Goal: Task Accomplishment & Management: Use online tool/utility

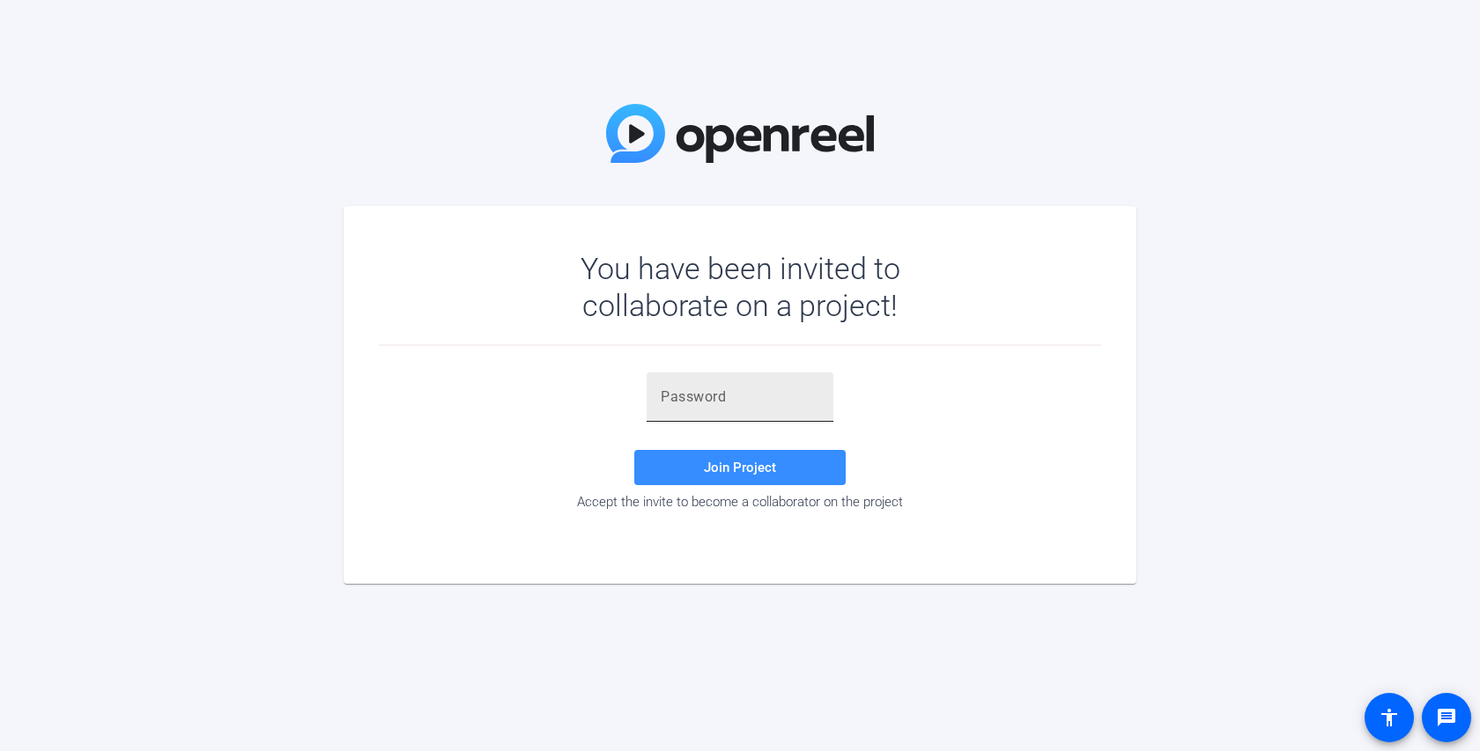
click at [690, 389] on input "text" at bounding box center [740, 397] width 159 height 21
paste input "[t_uIx"
type input "[t_uIx"
click at [687, 474] on span at bounding box center [739, 468] width 211 height 42
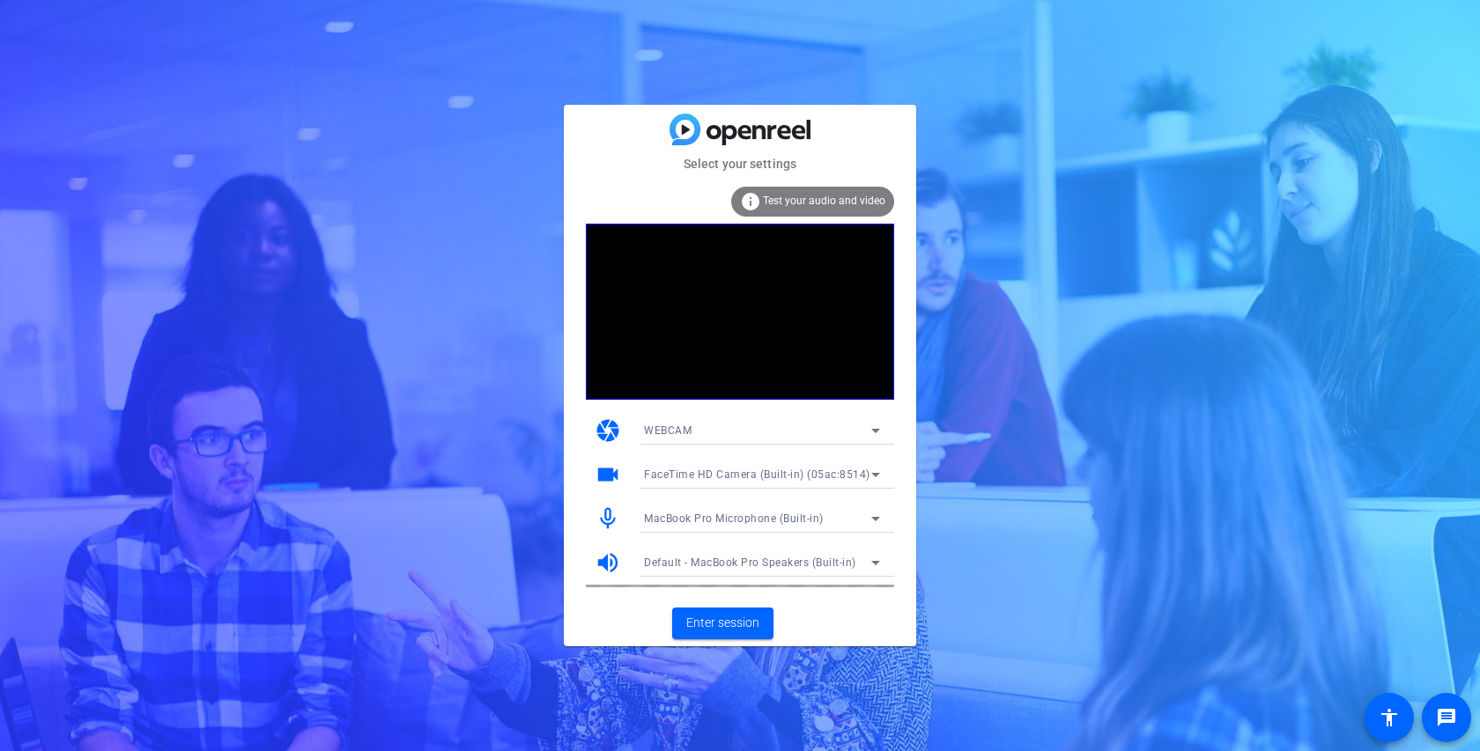
click at [1054, 179] on div "Select your settings info Test your audio and video camera WEBCAM videocam Face…" at bounding box center [740, 375] width 1480 height 751
click at [742, 619] on span "Enter session" at bounding box center [722, 623] width 73 height 18
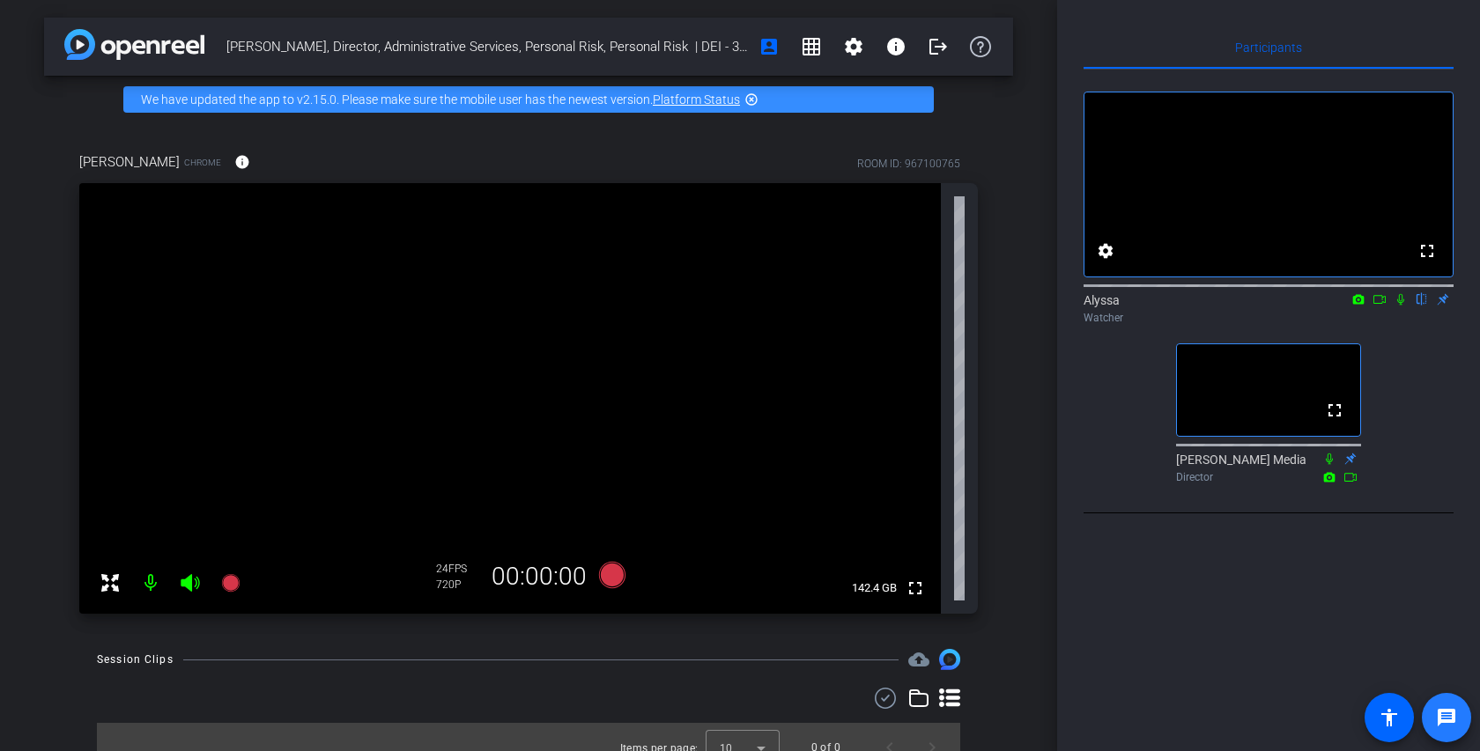
click at [1444, 709] on mat-icon "message" at bounding box center [1446, 717] width 21 height 21
click at [770, 42] on mat-icon "account_box" at bounding box center [768, 46] width 21 height 21
click at [184, 161] on span "Chrome" at bounding box center [202, 162] width 37 height 13
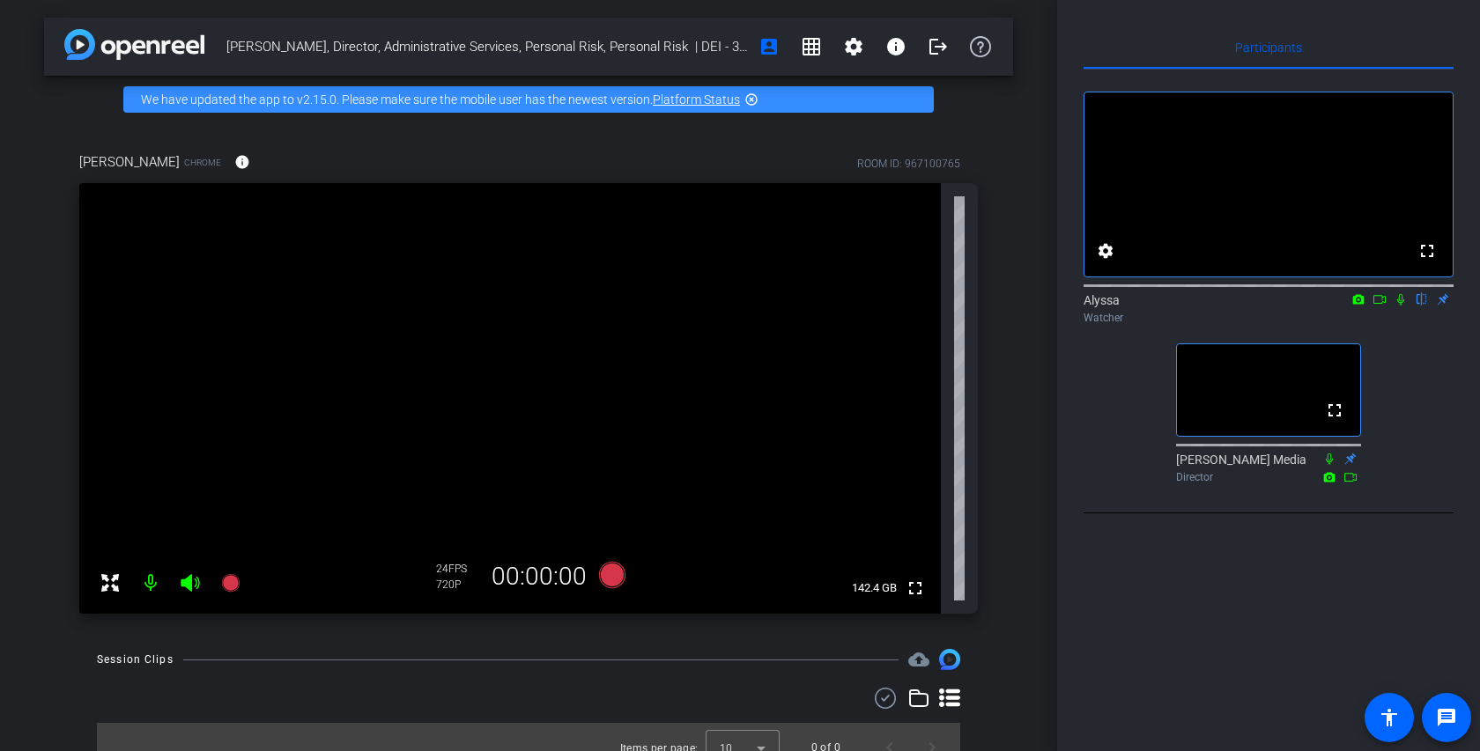
click at [301, 160] on div "[PERSON_NAME] Chrome info ROOM ID: 967100765" at bounding box center [528, 162] width 898 height 42
click at [234, 161] on mat-icon "info" at bounding box center [242, 162] width 16 height 16
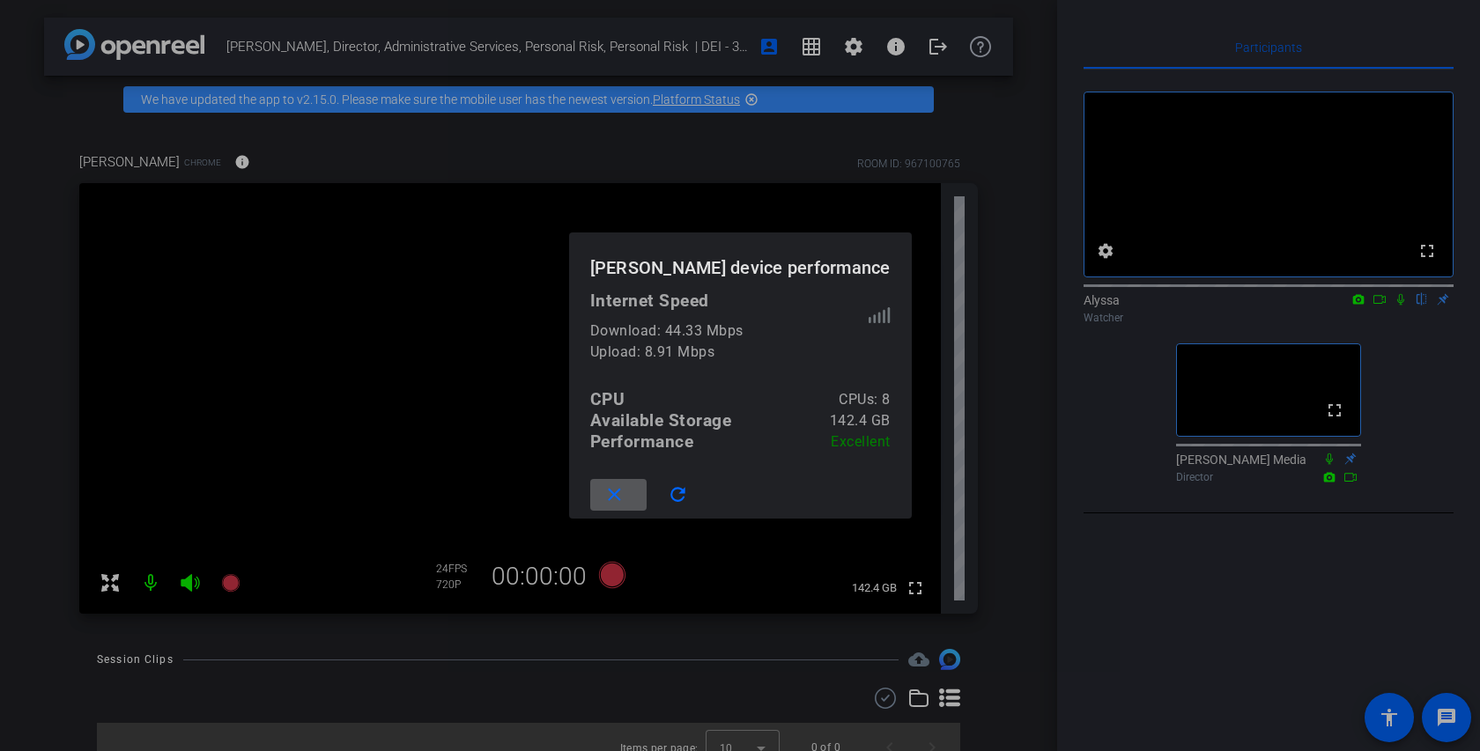
click at [622, 488] on mat-icon "close" at bounding box center [614, 495] width 22 height 22
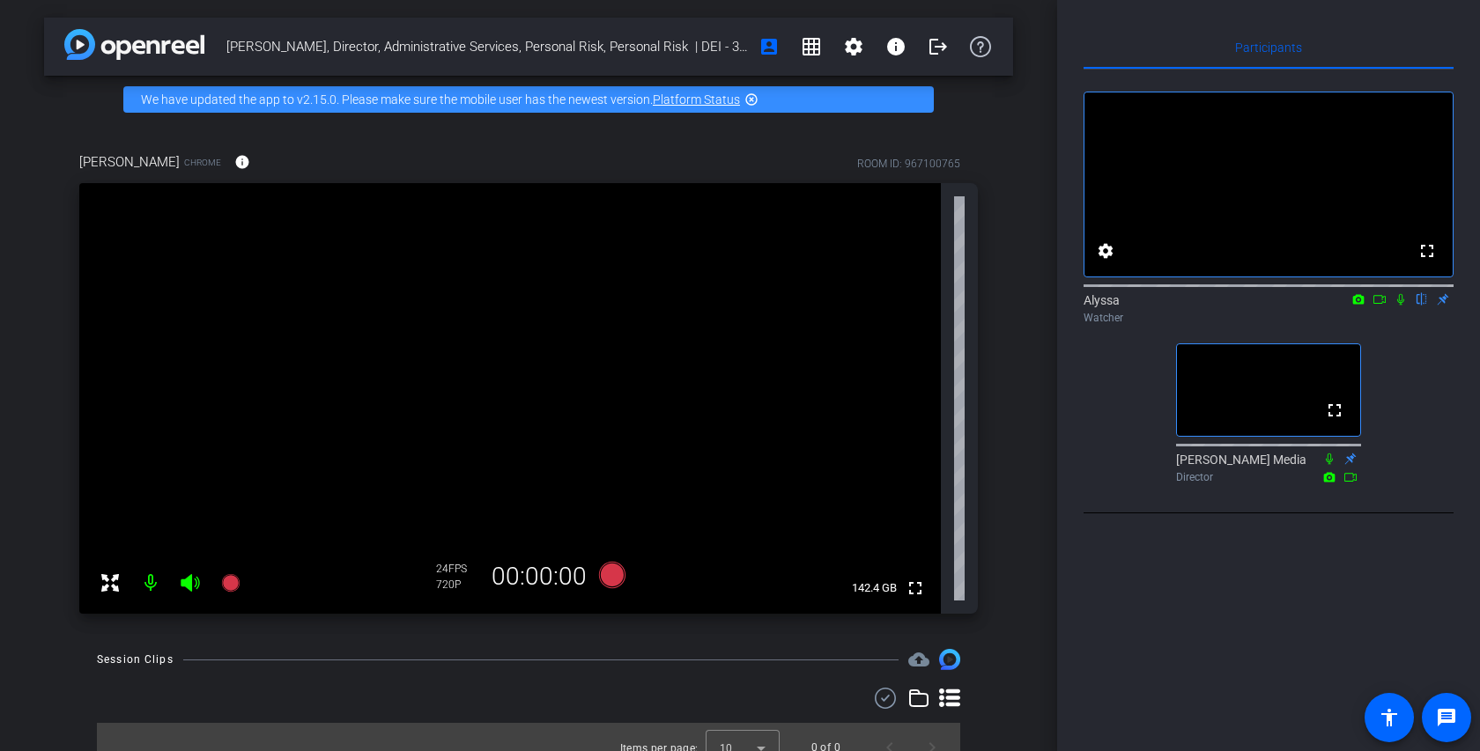
click at [1027, 165] on div "[PERSON_NAME], Director, Administrative Services, Personal Risk, Personal Risk …" at bounding box center [528, 375] width 1057 height 751
click at [971, 158] on div "ROOM ID: 967100765" at bounding box center [917, 162] width 121 height 18
click at [1149, 420] on div "fullscreen settings Alyssa flip Watcher fullscreen [PERSON_NAME] Media Director" at bounding box center [1268, 280] width 370 height 421
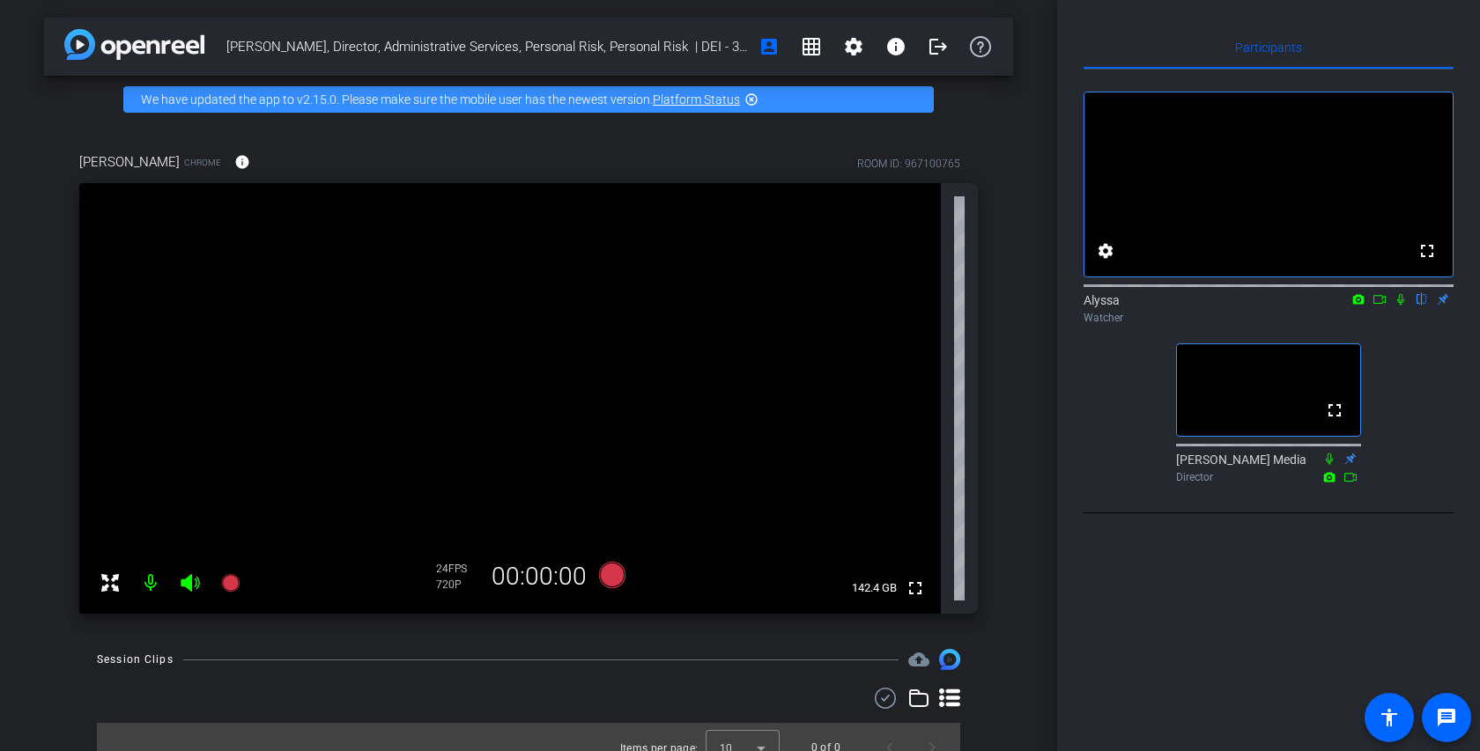
click at [967, 160] on div "ROOM ID: 967100765" at bounding box center [917, 162] width 121 height 18
click at [977, 160] on div "ROOM ID: 967100765" at bounding box center [917, 162] width 121 height 18
click at [967, 159] on div "ROOM ID: 967100765" at bounding box center [917, 162] width 121 height 18
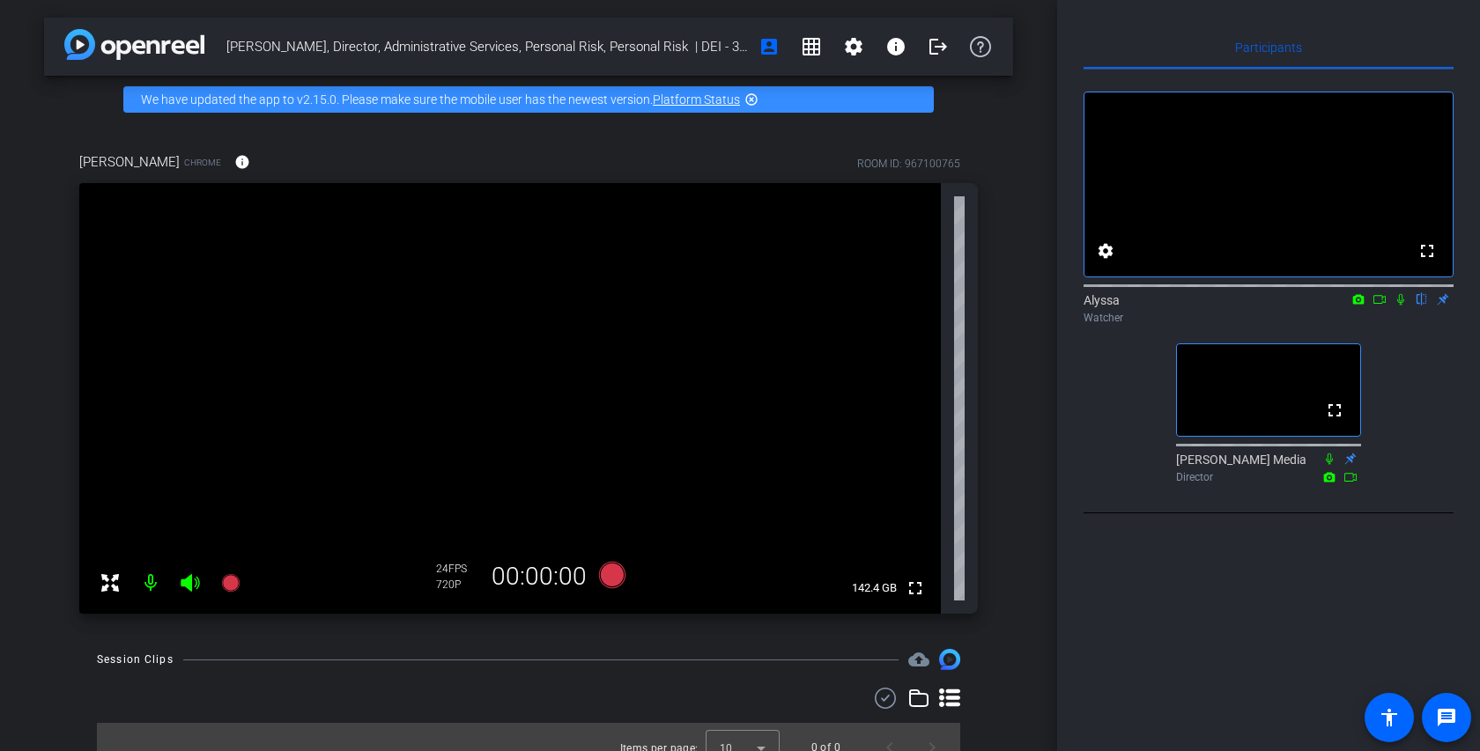
click at [967, 159] on div "ROOM ID: 967100765" at bounding box center [917, 162] width 121 height 18
click at [978, 161] on div "[PERSON_NAME] Chrome info ROOM ID: 967100765 fullscreen 142.4 GB 24 FPS 720P 00…" at bounding box center [528, 377] width 969 height 508
click at [972, 161] on div "ROOM ID: 967100765" at bounding box center [917, 162] width 121 height 18
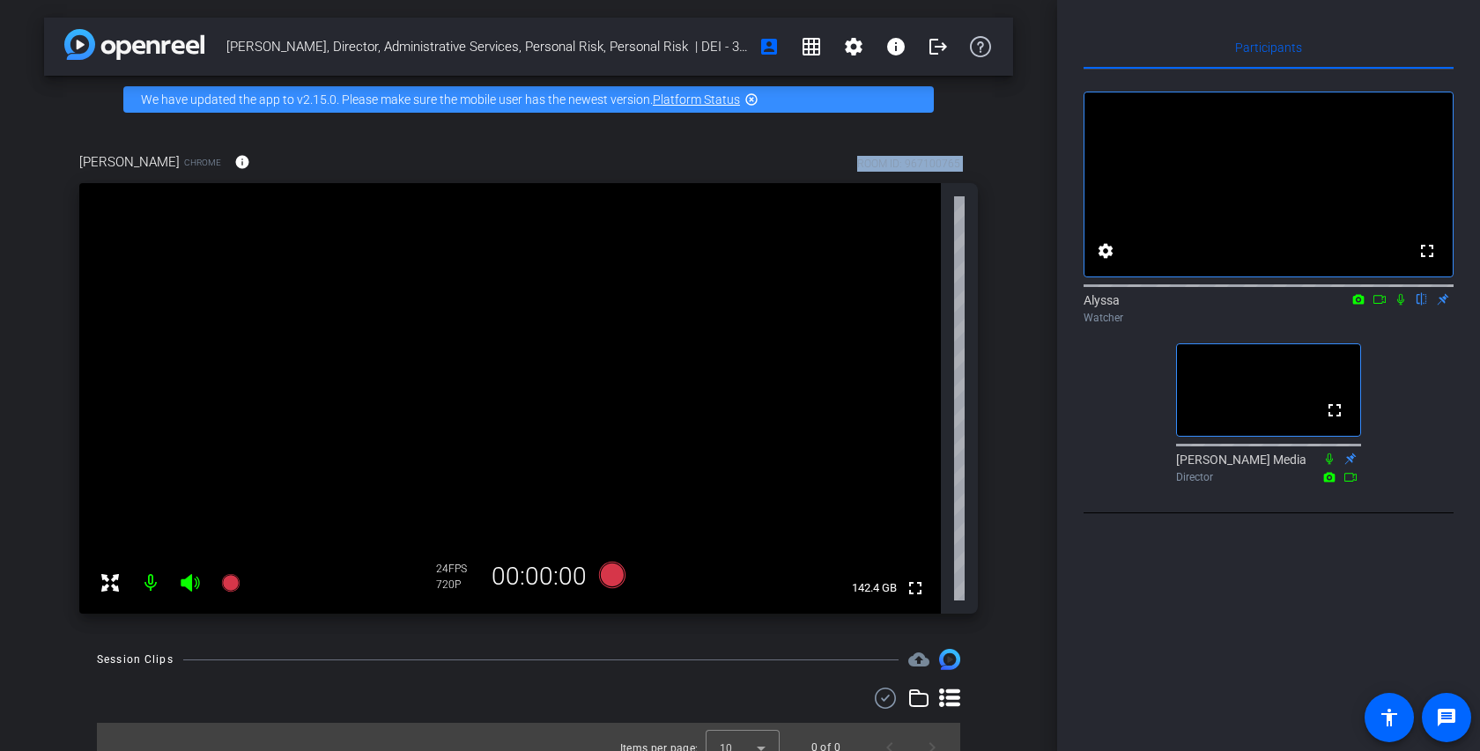
click at [972, 161] on div "ROOM ID: 967100765" at bounding box center [917, 162] width 121 height 18
click at [971, 158] on div "ROOM ID: 967100765" at bounding box center [917, 162] width 121 height 18
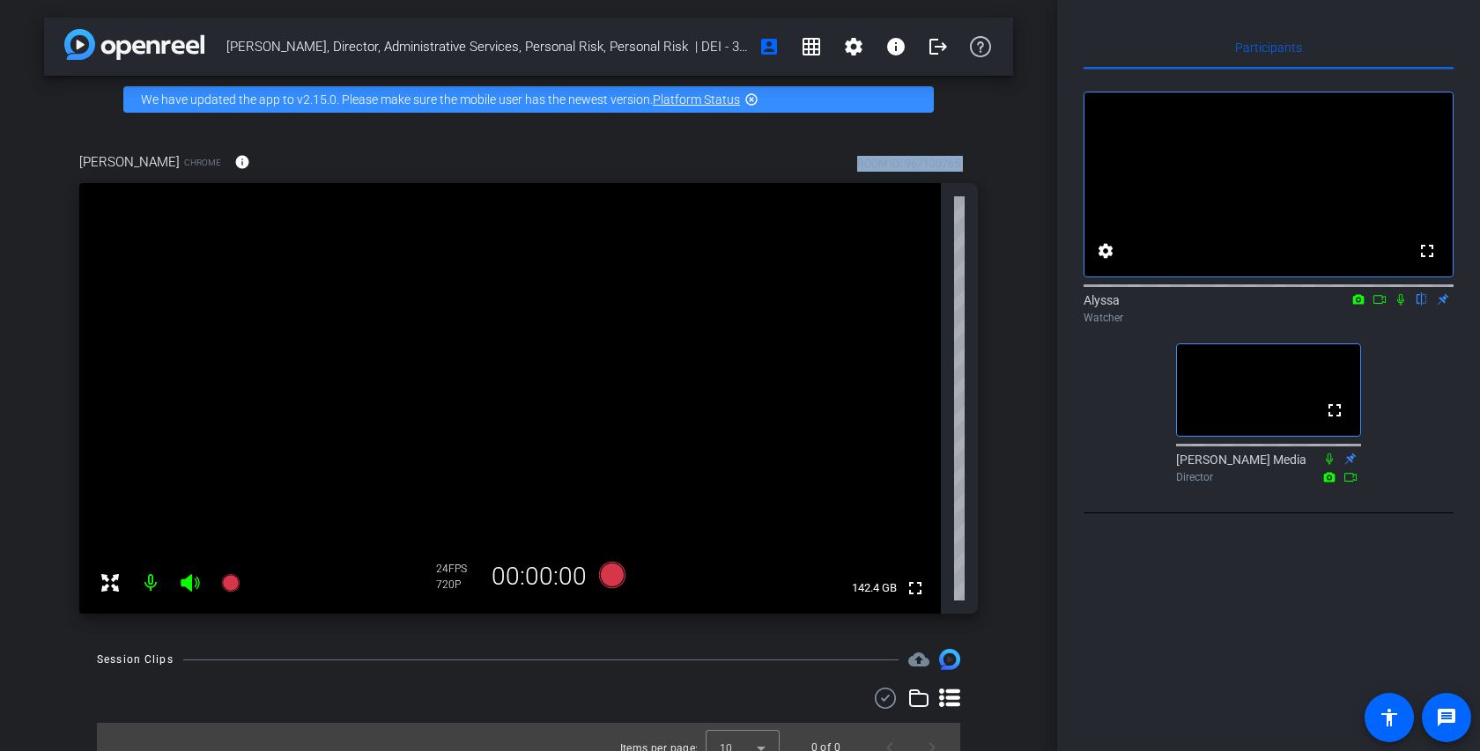
click at [971, 158] on div "ROOM ID: 967100765" at bounding box center [917, 162] width 121 height 18
click at [971, 159] on div "ROOM ID: 967100765" at bounding box center [917, 162] width 121 height 18
click at [1065, 390] on div "Participants fullscreen settings Alyssa flip Watcher fullscreen [PERSON_NAME] M…" at bounding box center [1268, 375] width 423 height 751
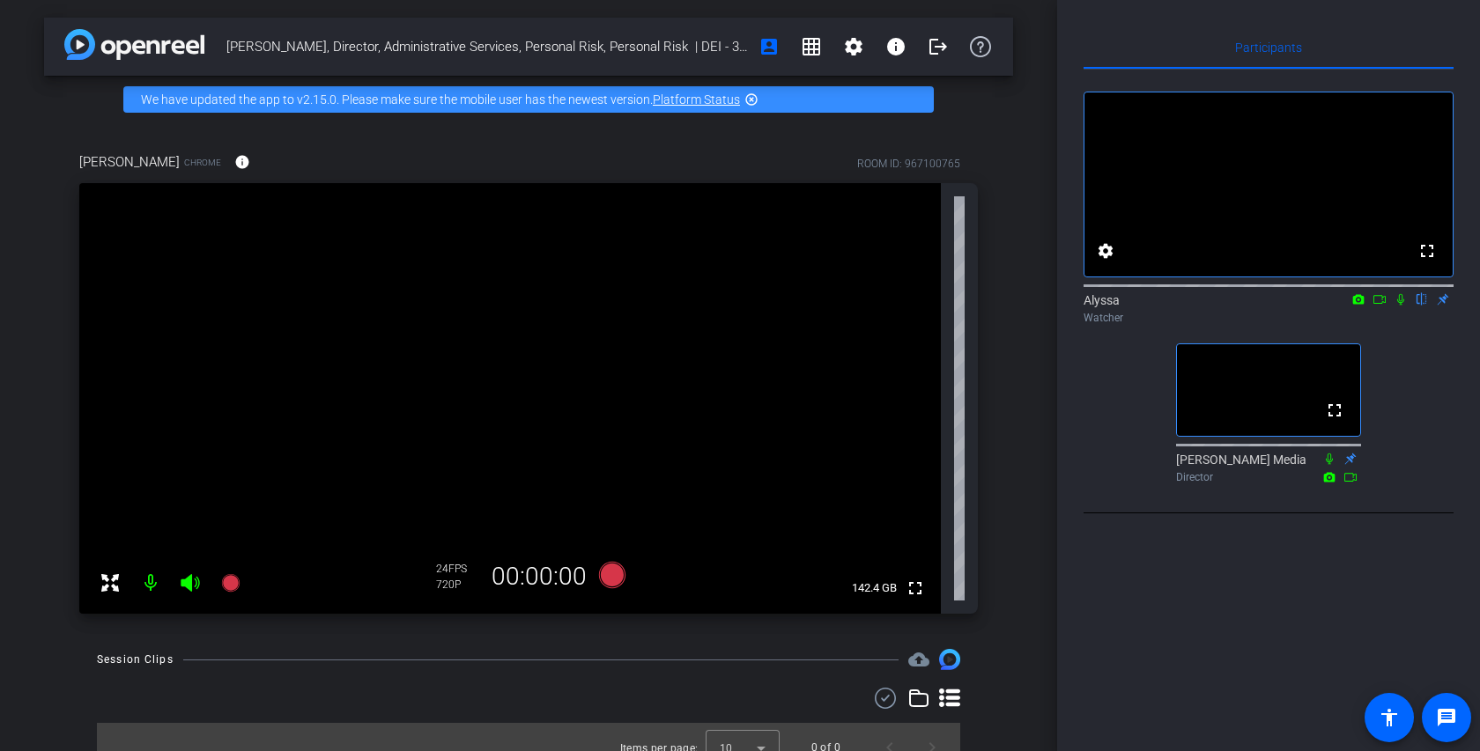
click at [1035, 425] on div "[PERSON_NAME], Director, Administrative Services, Personal Risk, Personal Risk …" at bounding box center [528, 375] width 1057 height 751
click at [968, 158] on div "ROOM ID: 967100765" at bounding box center [917, 162] width 121 height 18
click at [252, 156] on div "[PERSON_NAME] Chrome info ROOM ID: 967100765" at bounding box center [528, 162] width 898 height 42
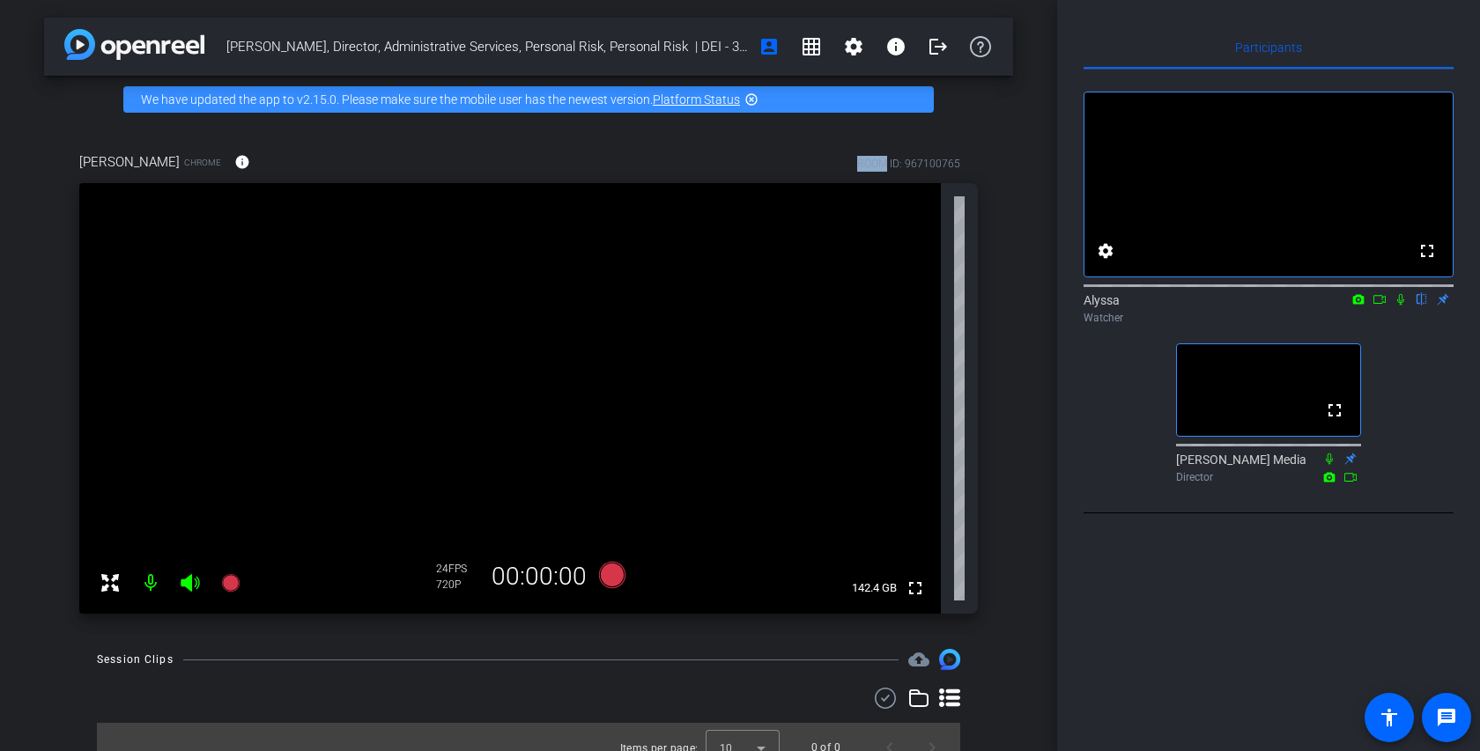
click at [252, 156] on div "[PERSON_NAME] Chrome info ROOM ID: 967100765" at bounding box center [528, 162] width 898 height 42
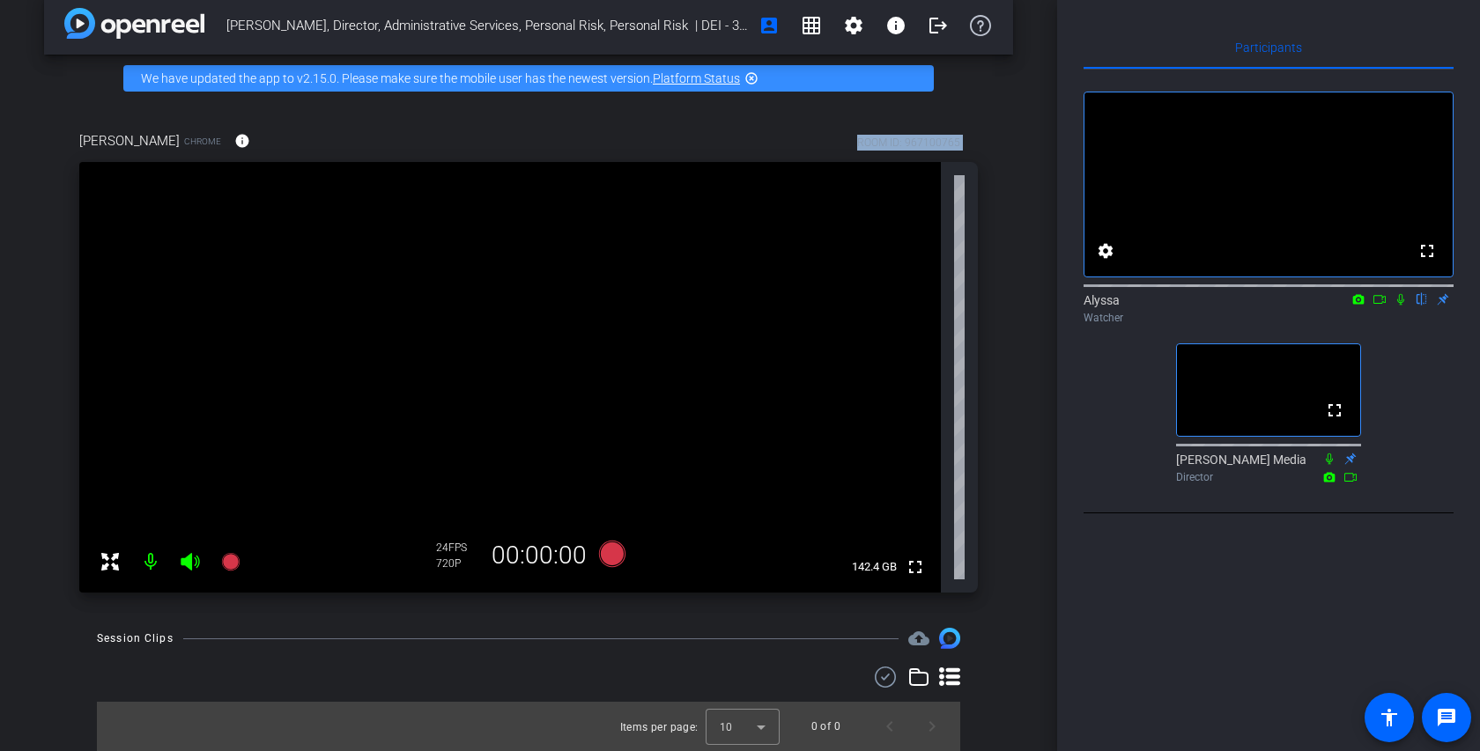
click at [999, 536] on div "[PERSON_NAME] Chrome info ROOM ID: 967100765 fullscreen 142.4 GB 24 FPS 720P 00…" at bounding box center [528, 356] width 969 height 508
click at [752, 78] on mat-icon "highlight_off" at bounding box center [751, 78] width 14 height 14
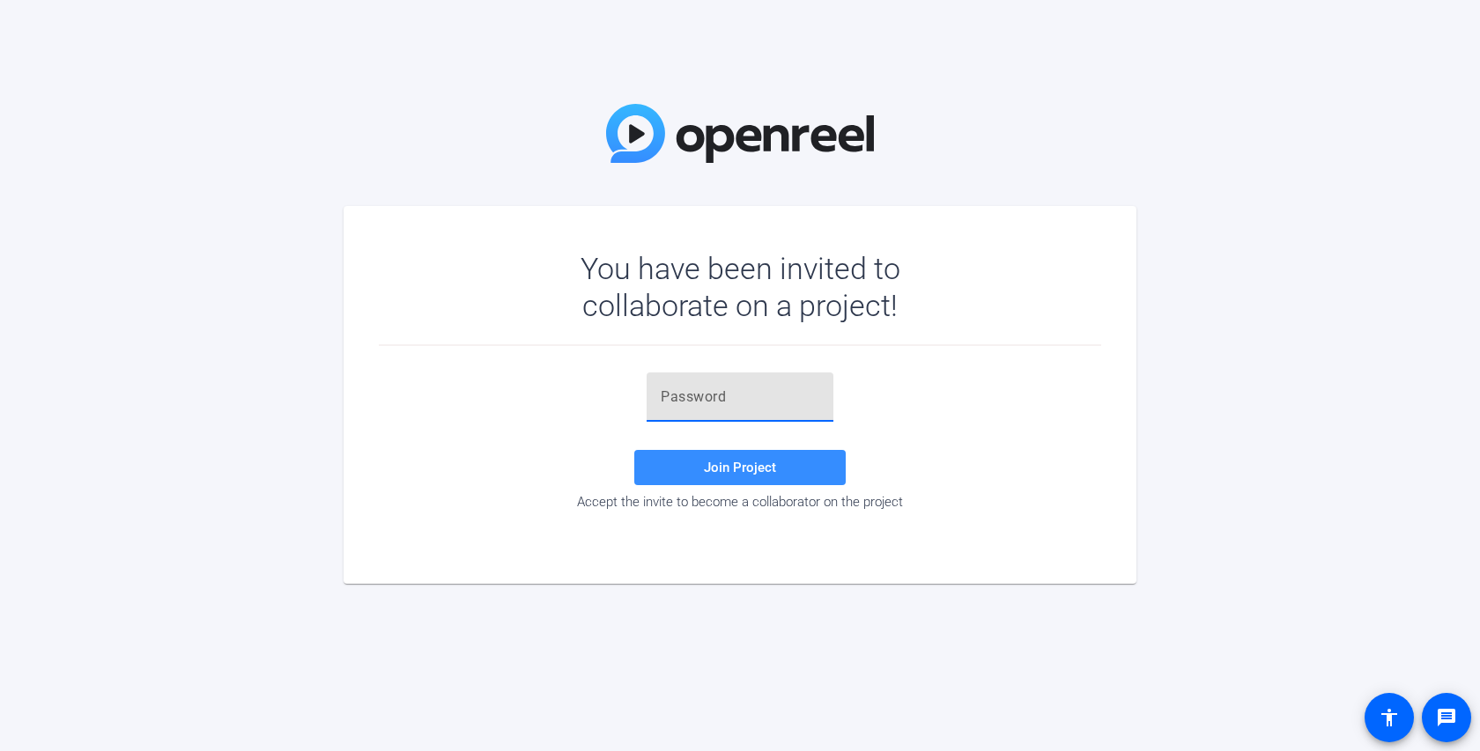
click at [712, 401] on input "text" at bounding box center [740, 397] width 159 height 21
paste input "ti8#zW"
type input "ti8#zW"
click at [774, 484] on span at bounding box center [739, 468] width 211 height 42
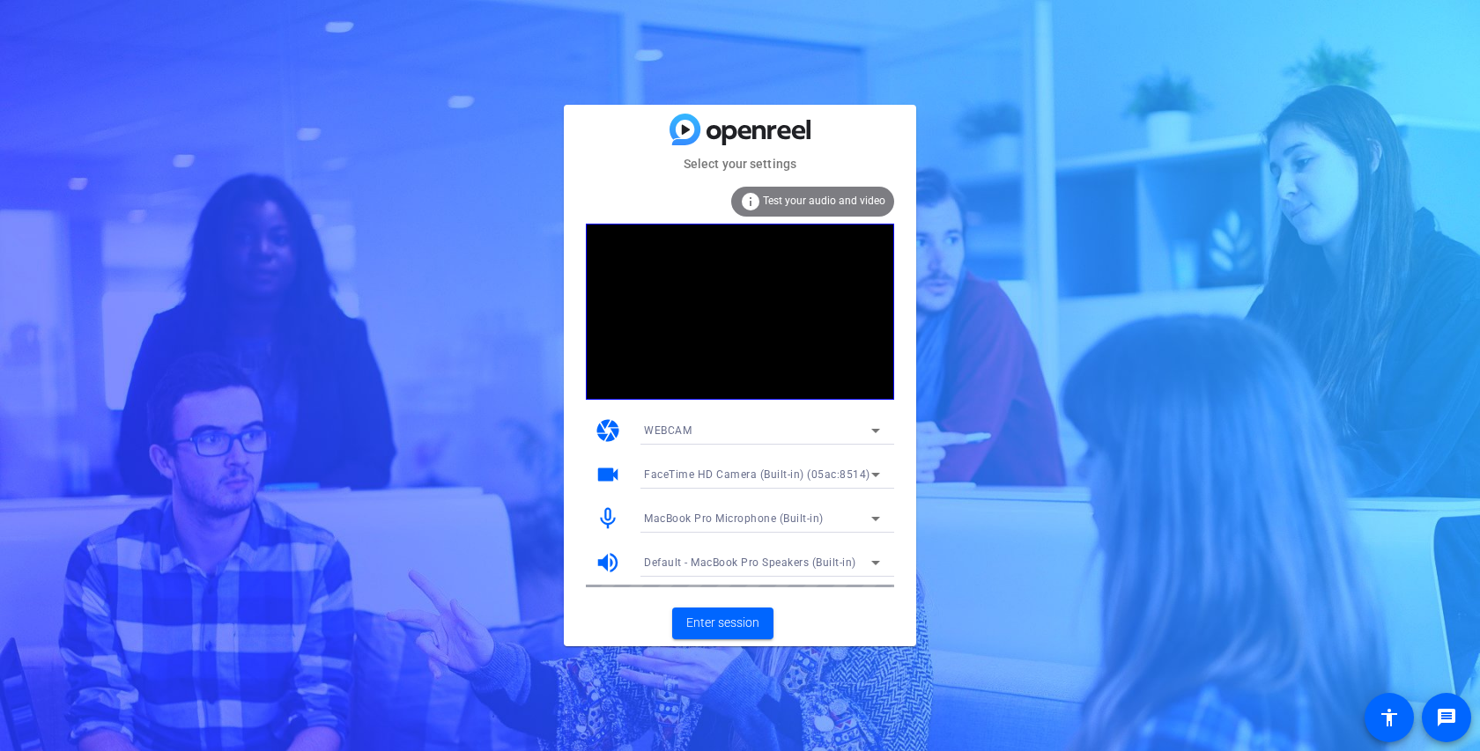
click at [928, 296] on div "Select your settings info Test your audio and video camera WEBCAM videocam Face…" at bounding box center [740, 375] width 1480 height 751
click at [717, 617] on span "Enter session" at bounding box center [722, 623] width 73 height 18
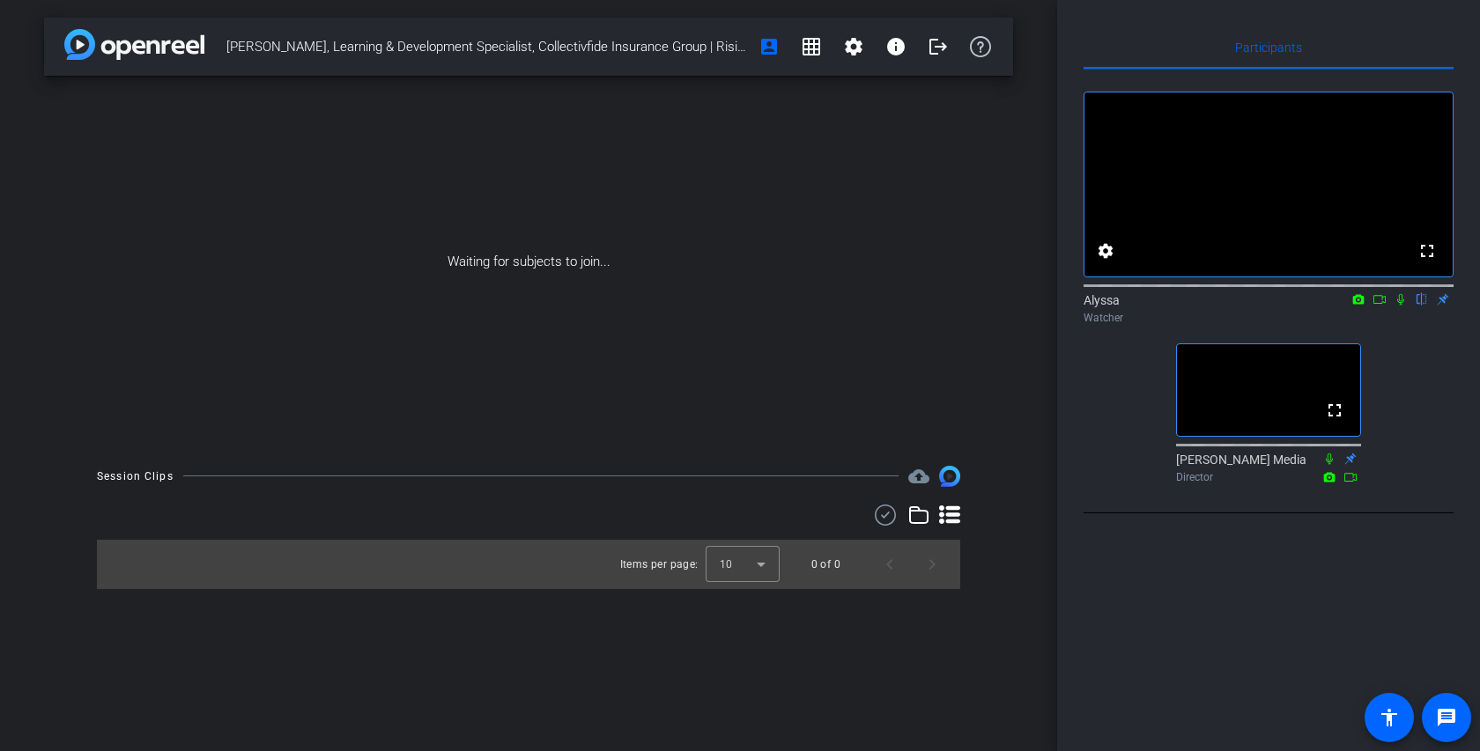
click at [1126, 417] on div "fullscreen settings Alyssa flip Watcher fullscreen [PERSON_NAME] Media Director" at bounding box center [1268, 280] width 370 height 421
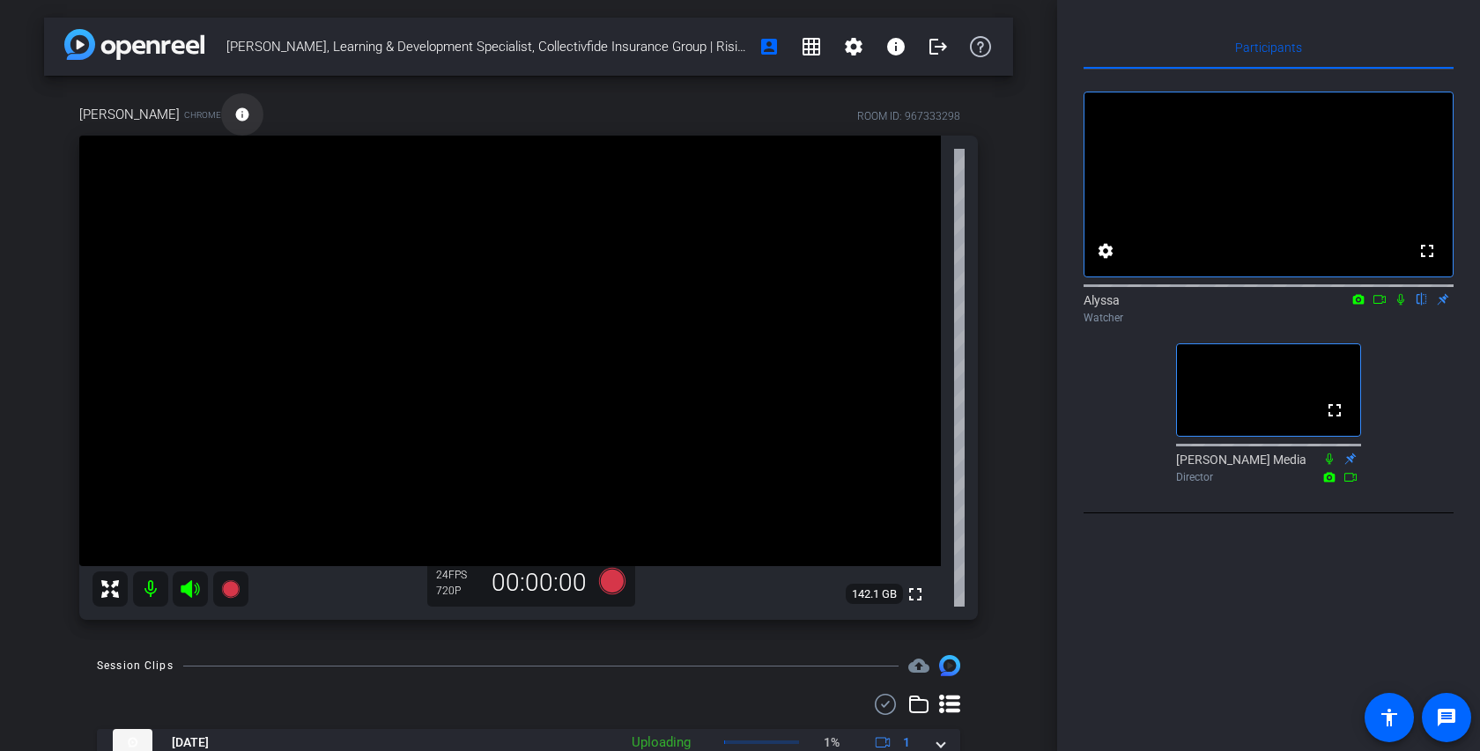
click at [234, 114] on mat-icon "info" at bounding box center [242, 115] width 16 height 16
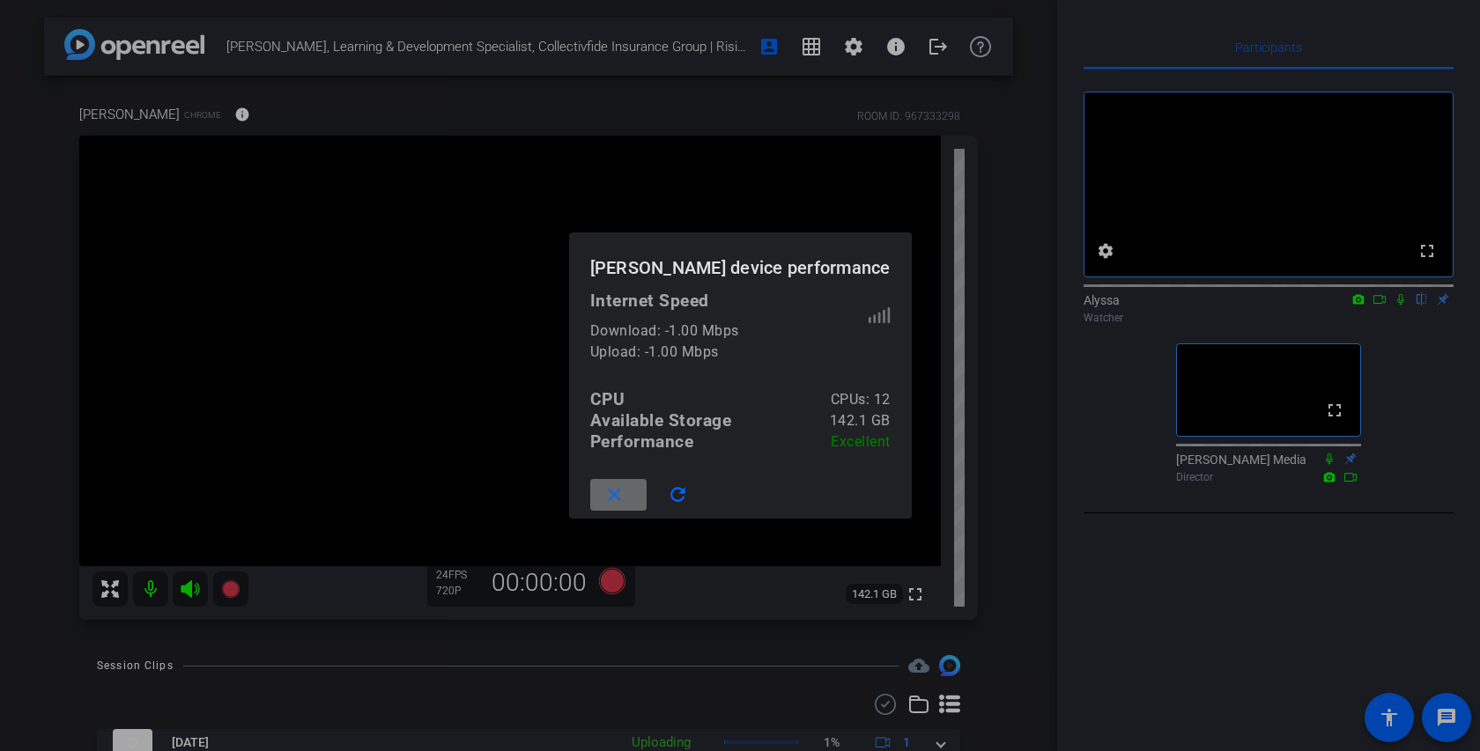
click at [625, 488] on mat-icon "close" at bounding box center [614, 495] width 22 height 22
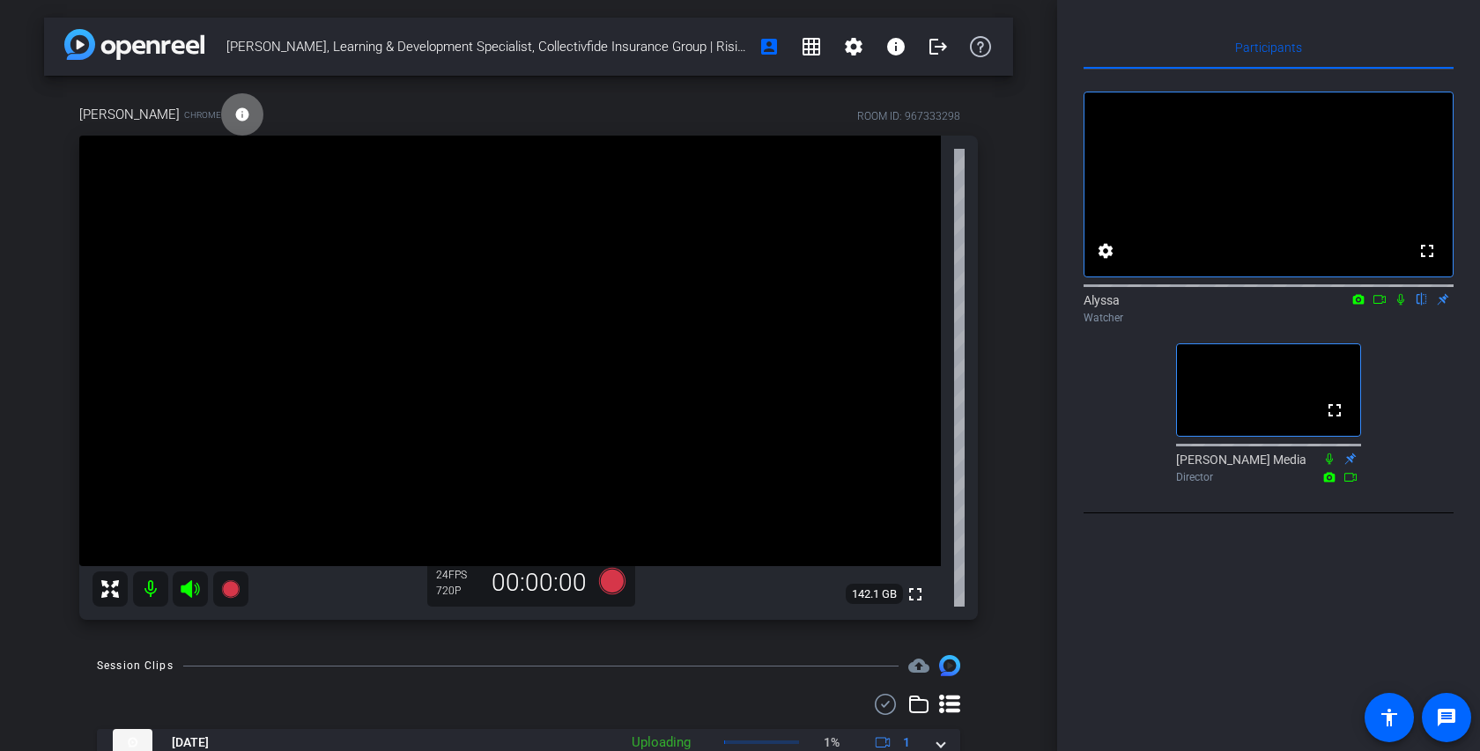
click at [221, 105] on span at bounding box center [242, 114] width 42 height 42
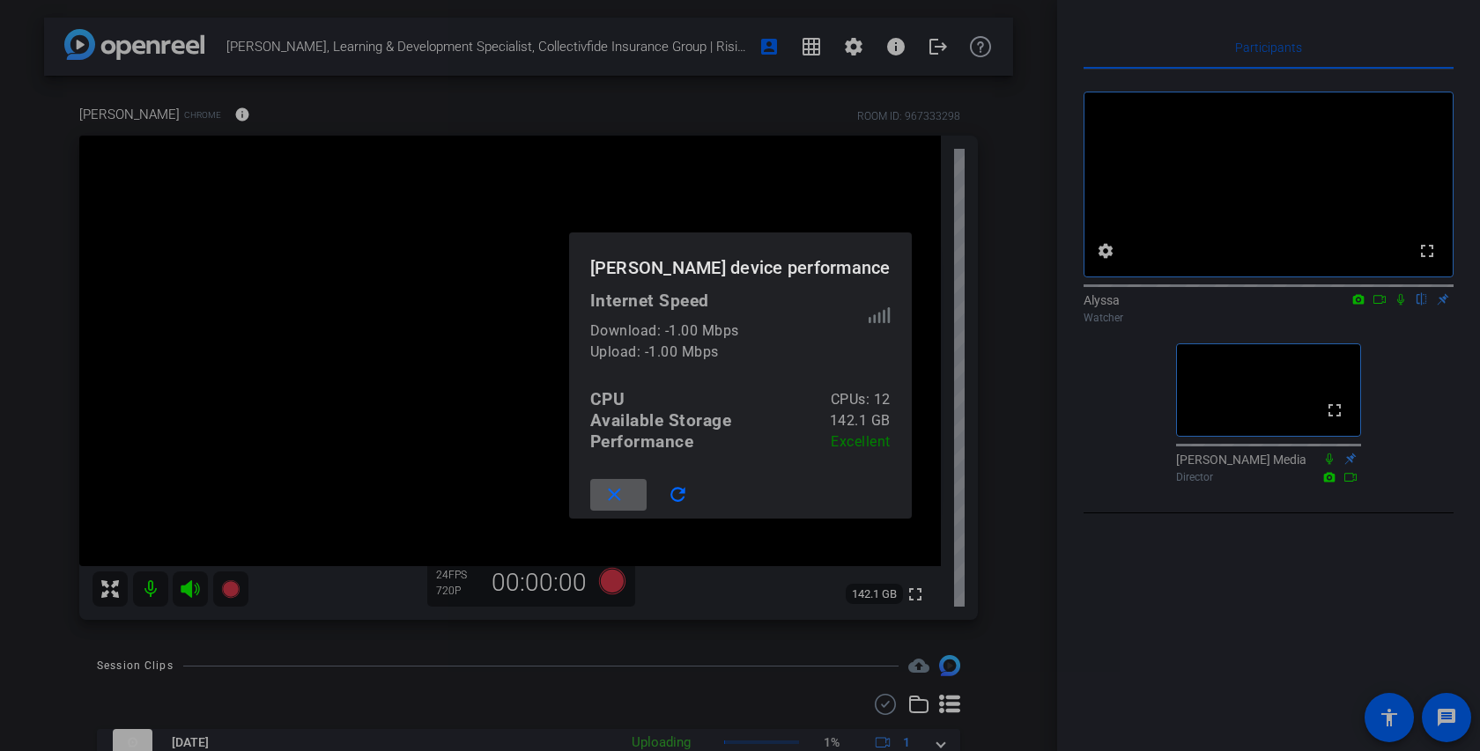
click at [643, 490] on span at bounding box center [618, 495] width 56 height 42
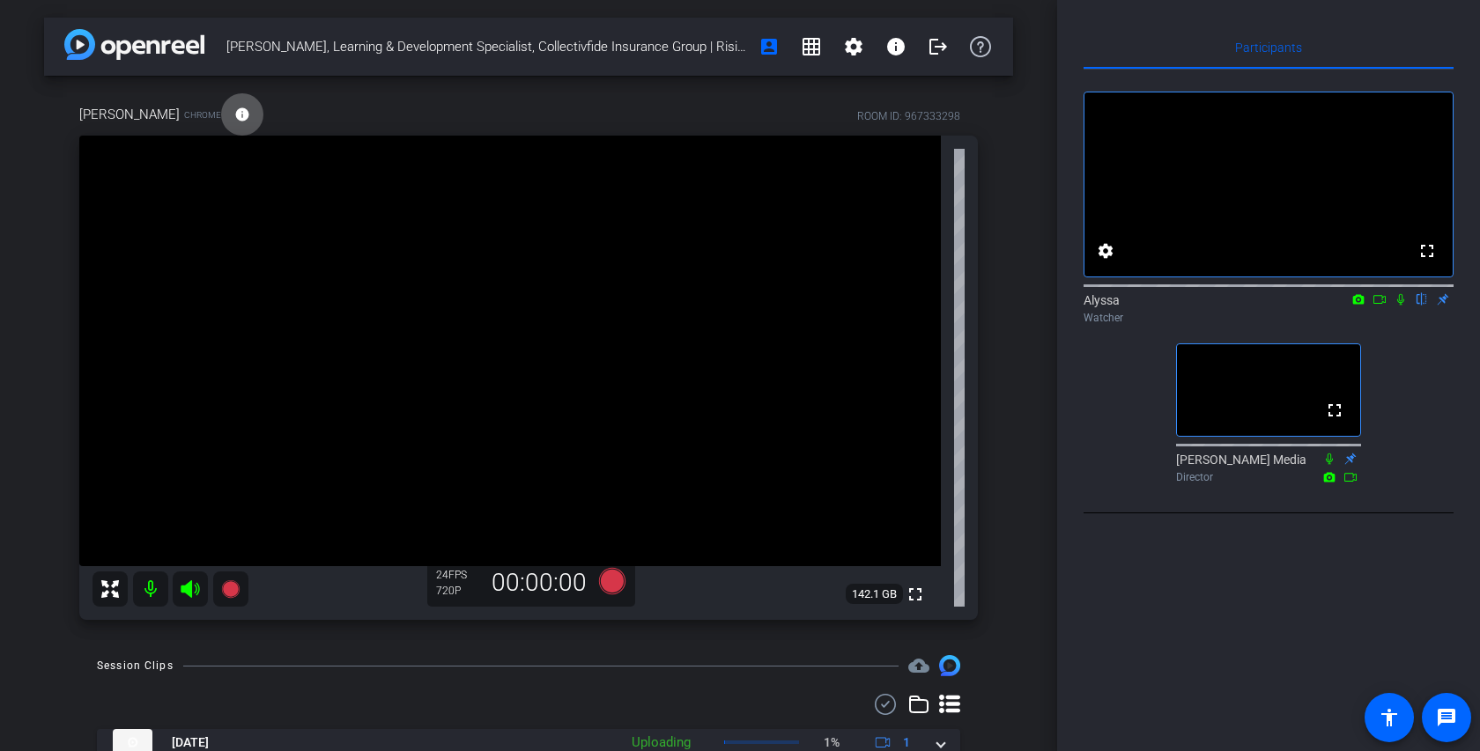
click at [1109, 419] on div "fullscreen settings Alyssa flip Watcher fullscreen [PERSON_NAME] Media Director" at bounding box center [1268, 280] width 370 height 421
click at [234, 111] on mat-icon "info" at bounding box center [242, 115] width 16 height 16
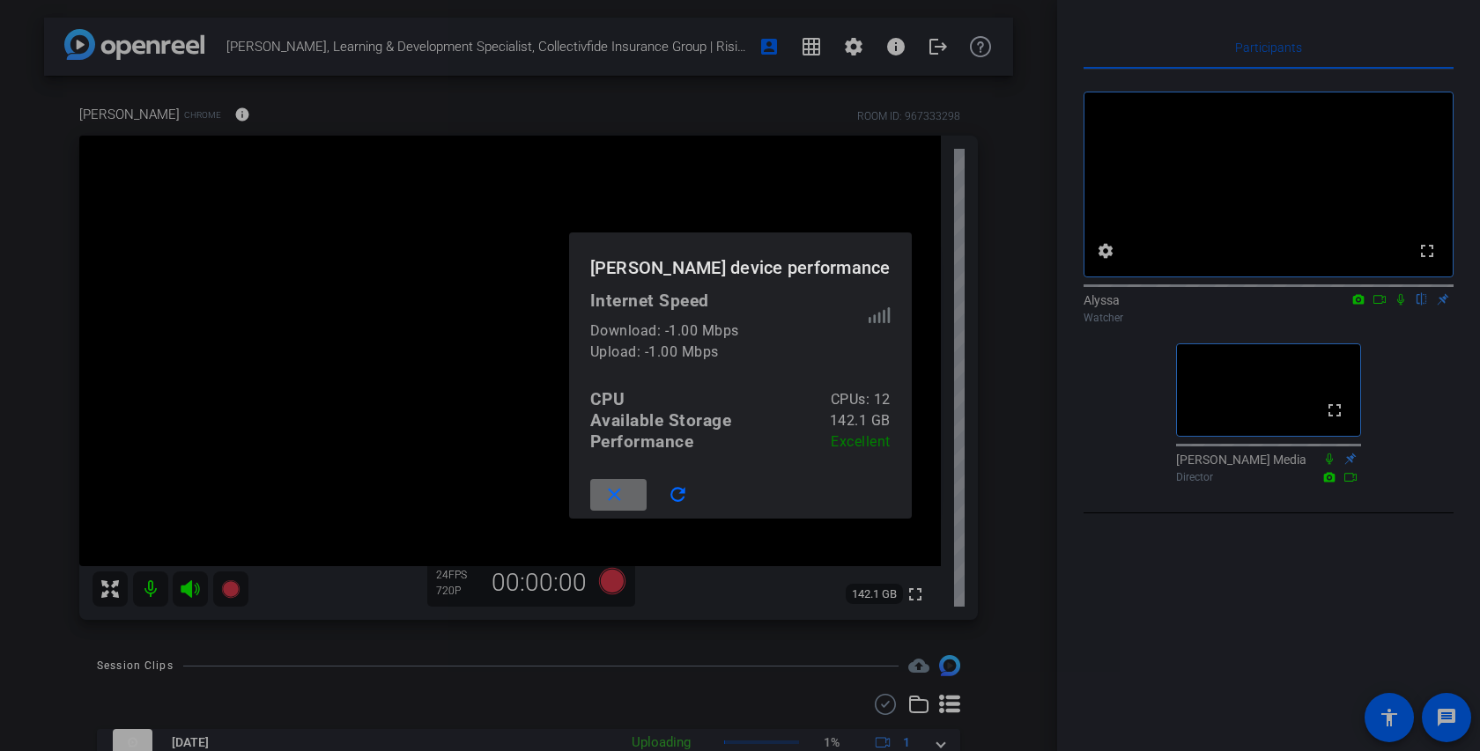
click at [646, 491] on span at bounding box center [618, 495] width 56 height 42
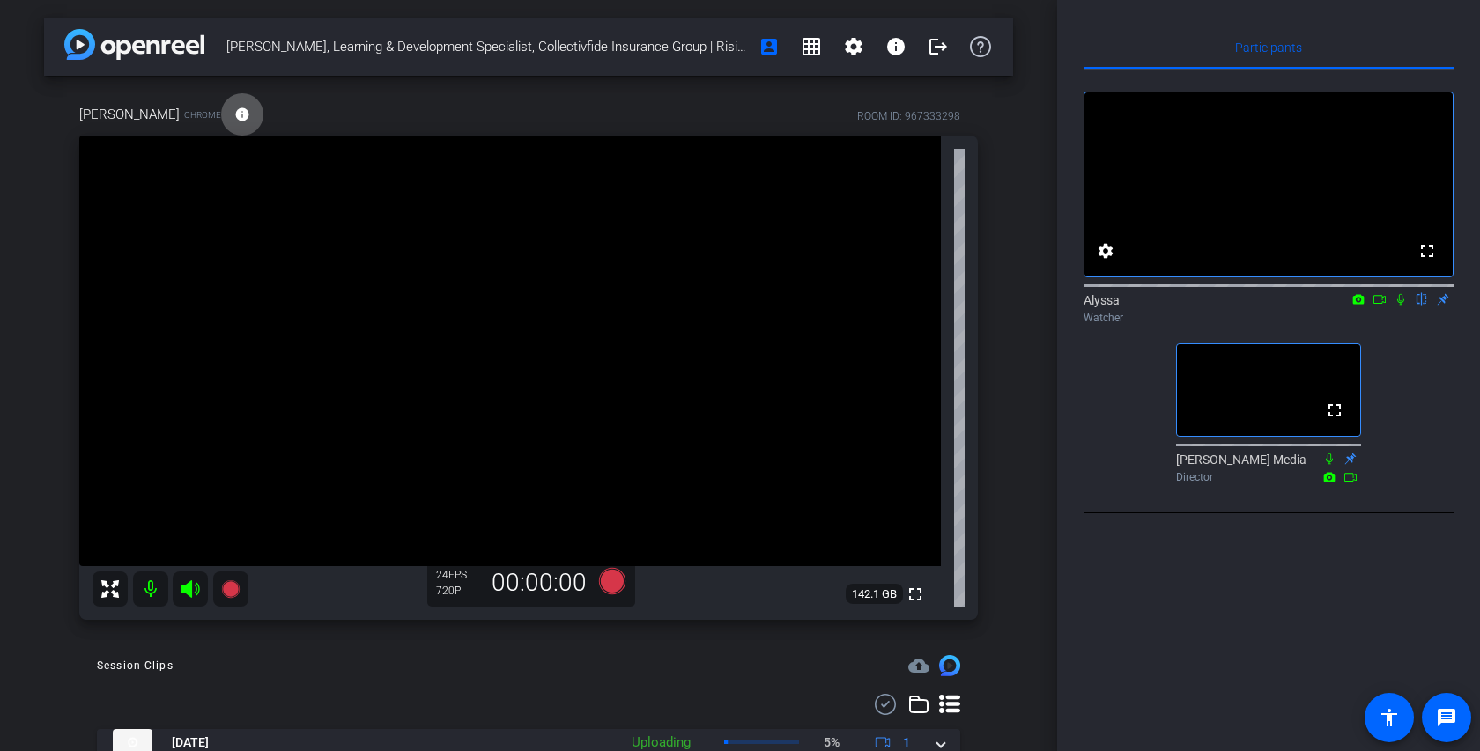
click at [234, 107] on mat-icon "info" at bounding box center [242, 115] width 16 height 16
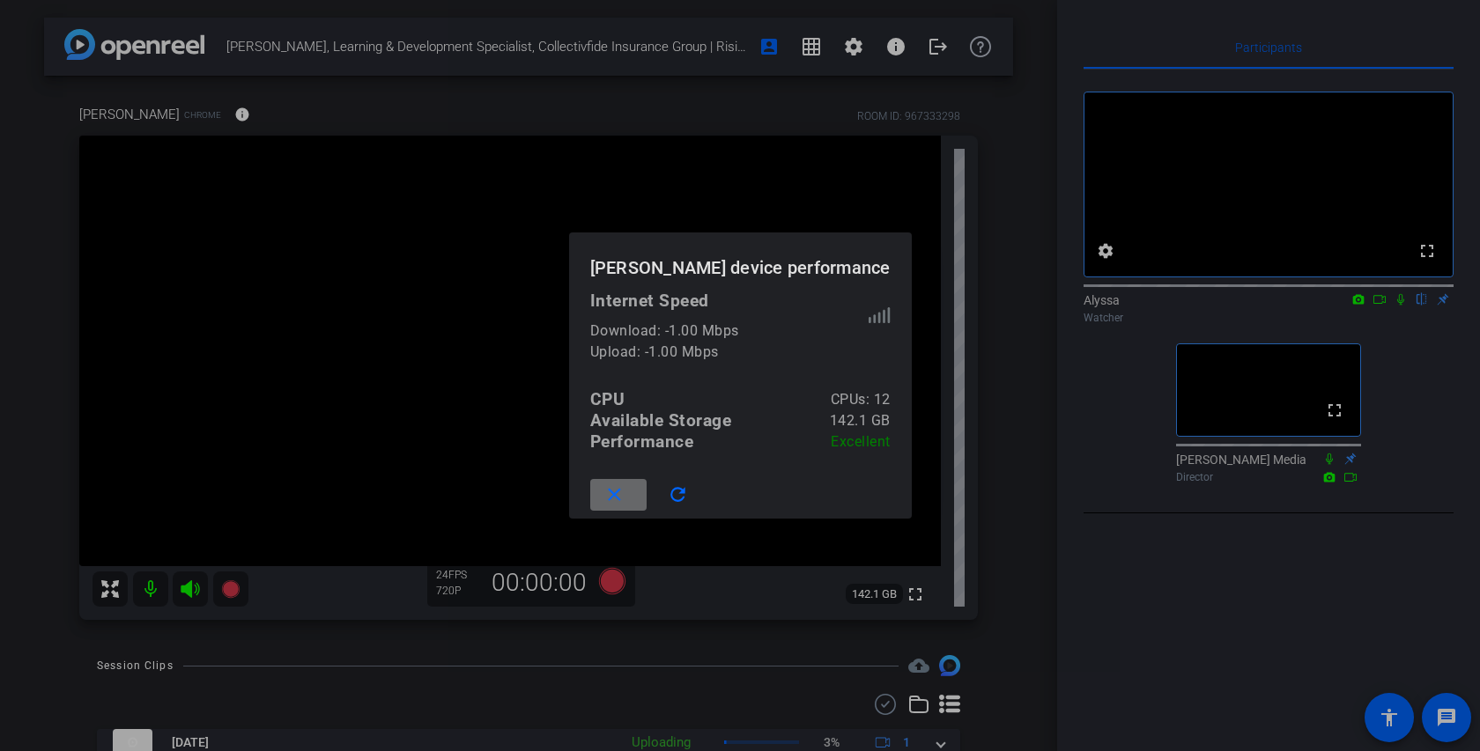
click at [646, 488] on span at bounding box center [618, 495] width 56 height 42
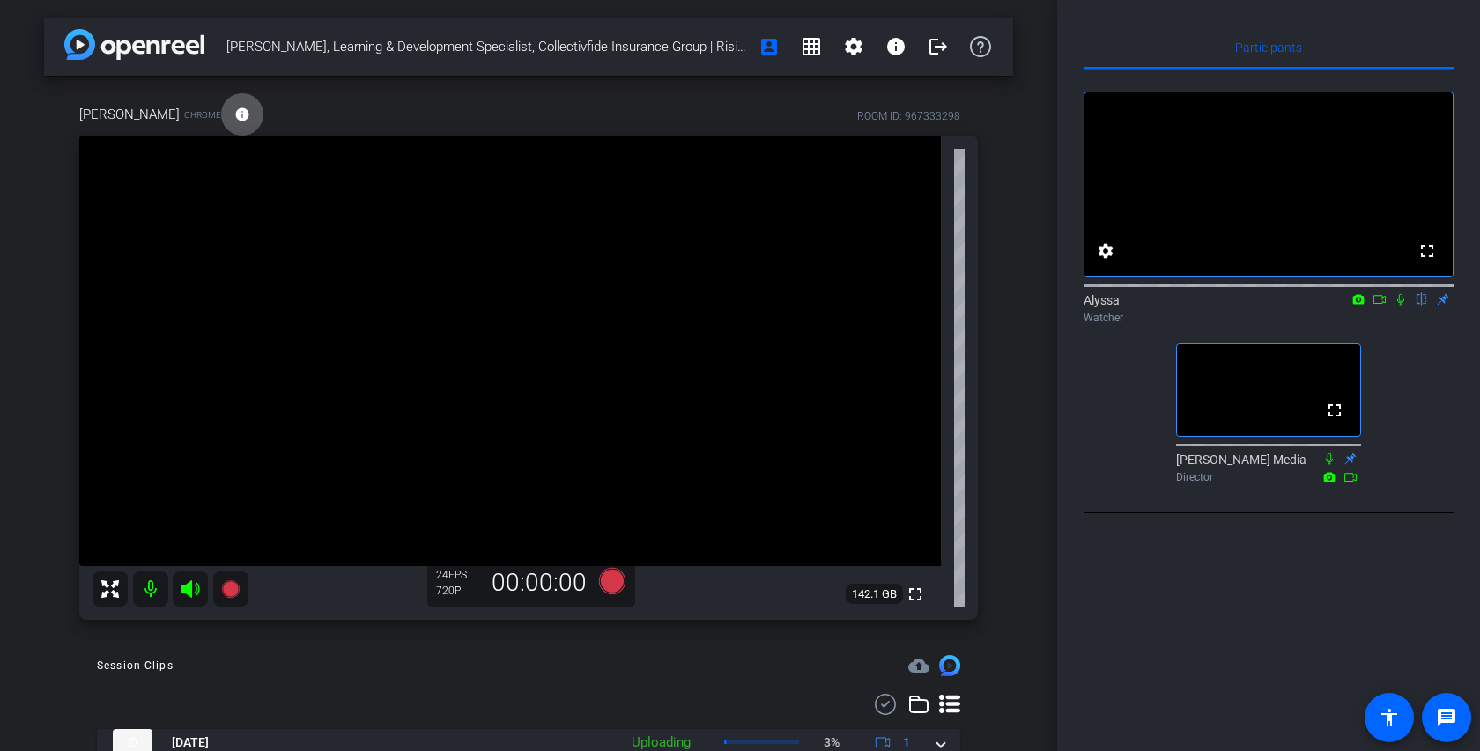
click at [234, 108] on mat-icon "info" at bounding box center [242, 115] width 16 height 16
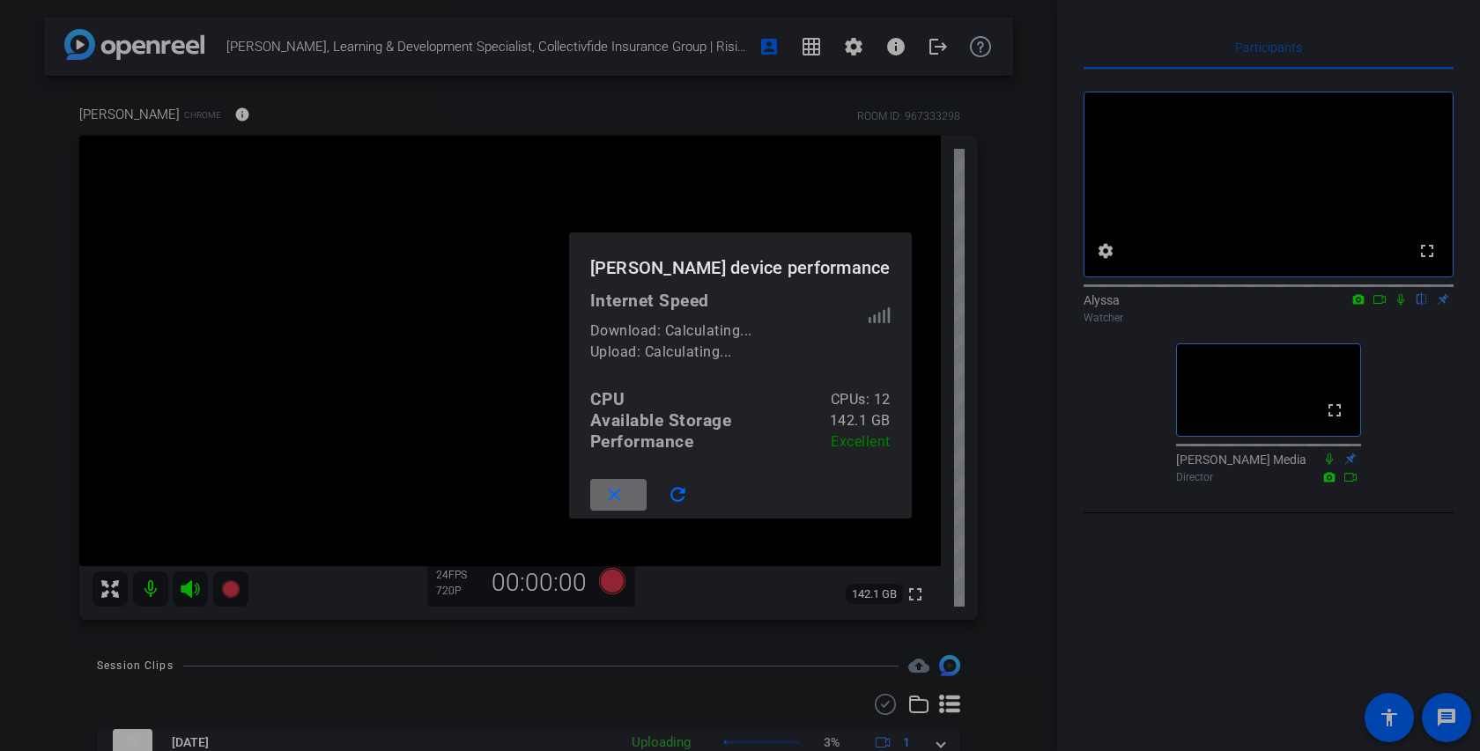
click at [625, 495] on mat-icon "close" at bounding box center [614, 495] width 22 height 22
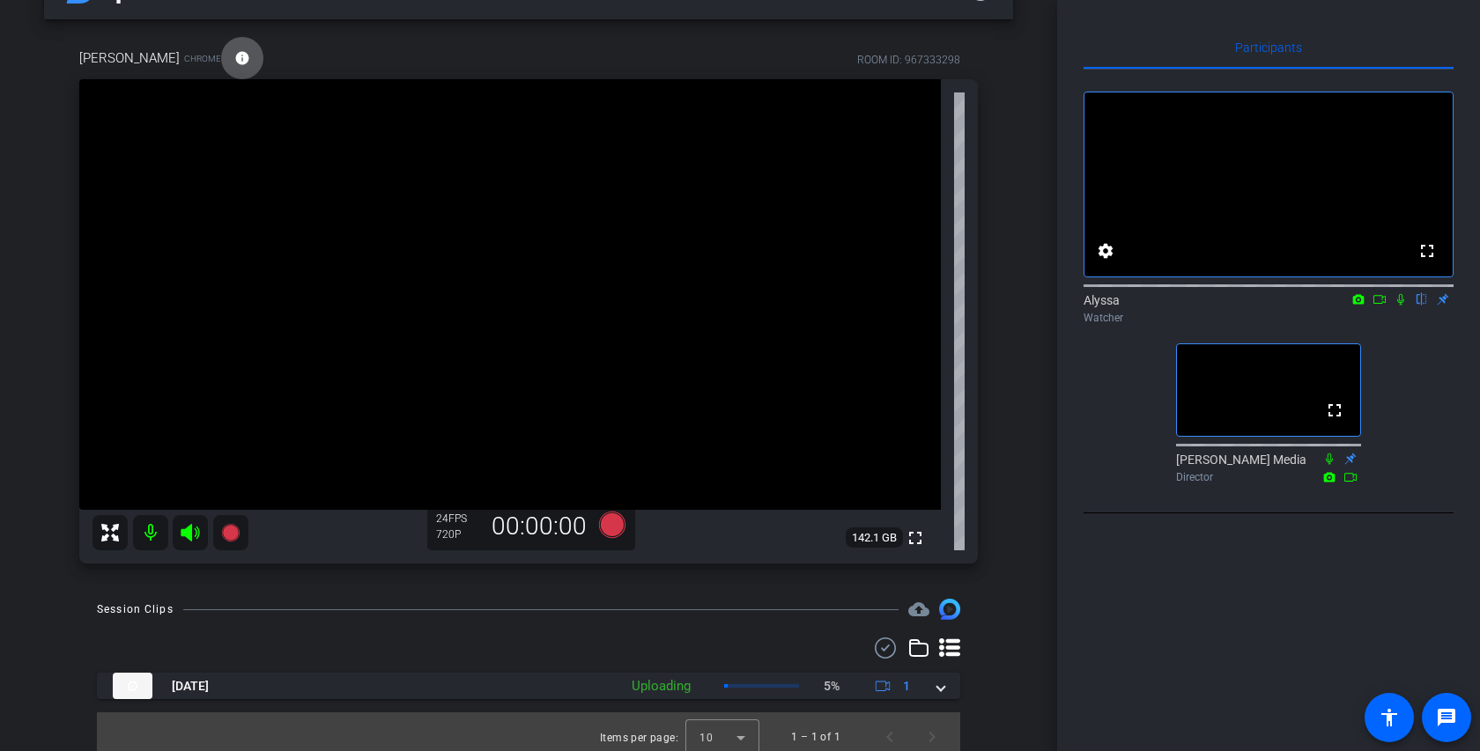
scroll to position [67, 0]
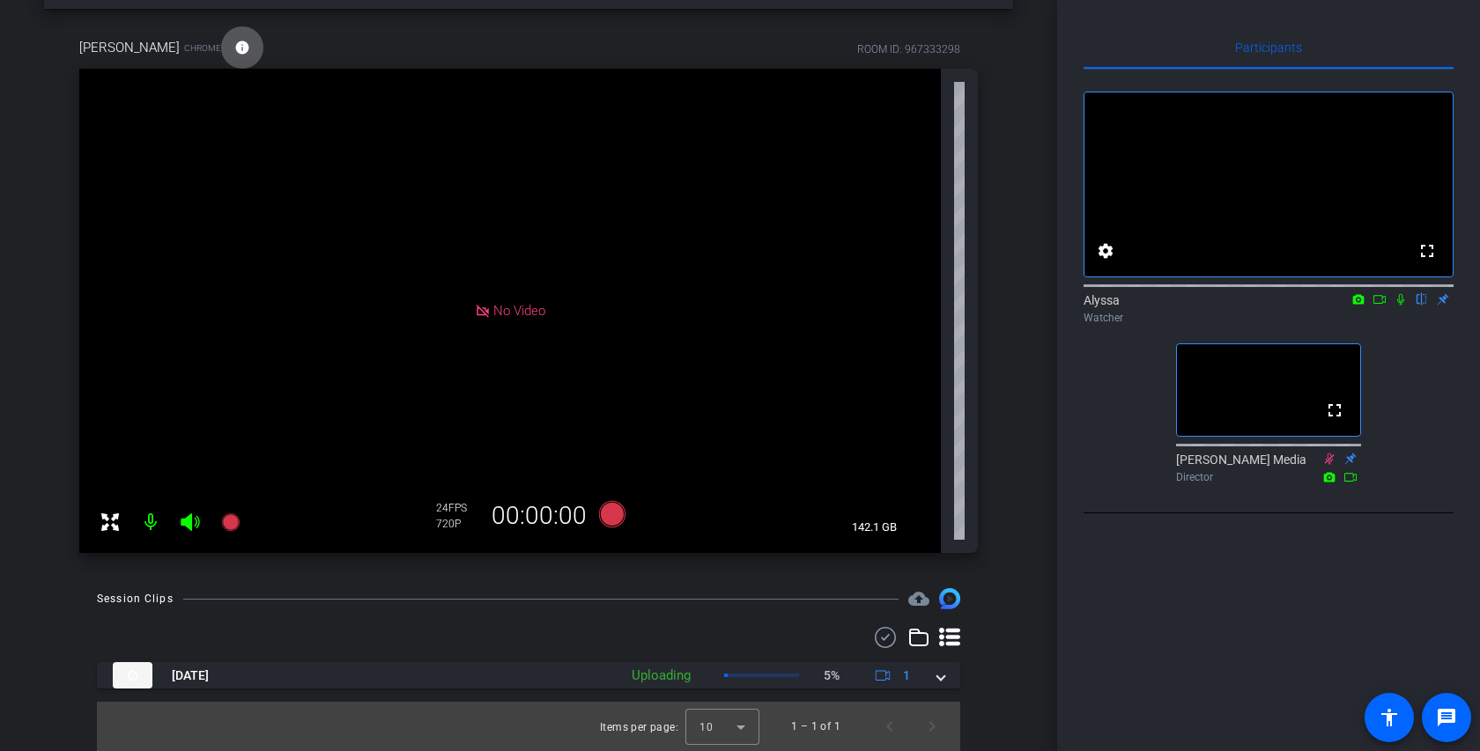
click at [234, 53] on mat-icon "info" at bounding box center [242, 48] width 16 height 16
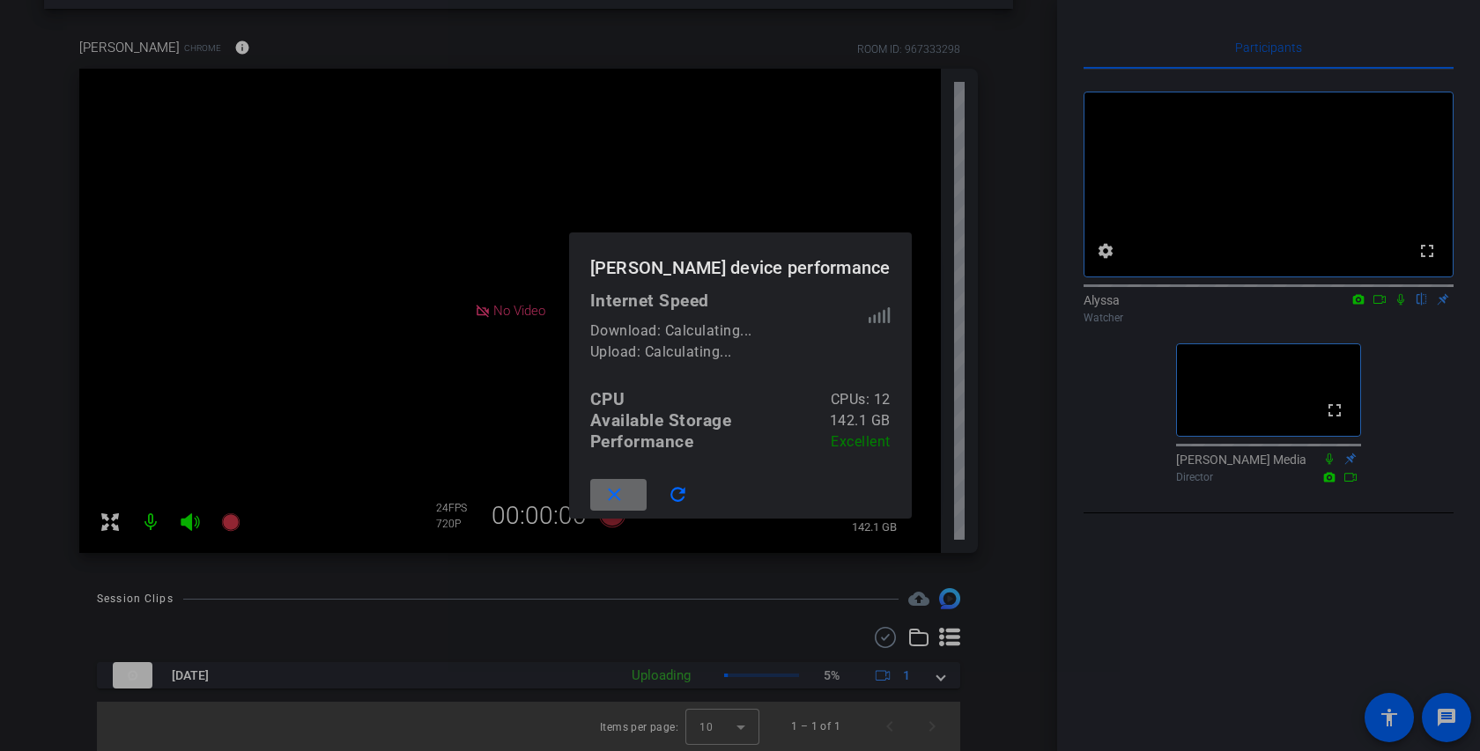
click at [646, 488] on span at bounding box center [618, 495] width 56 height 42
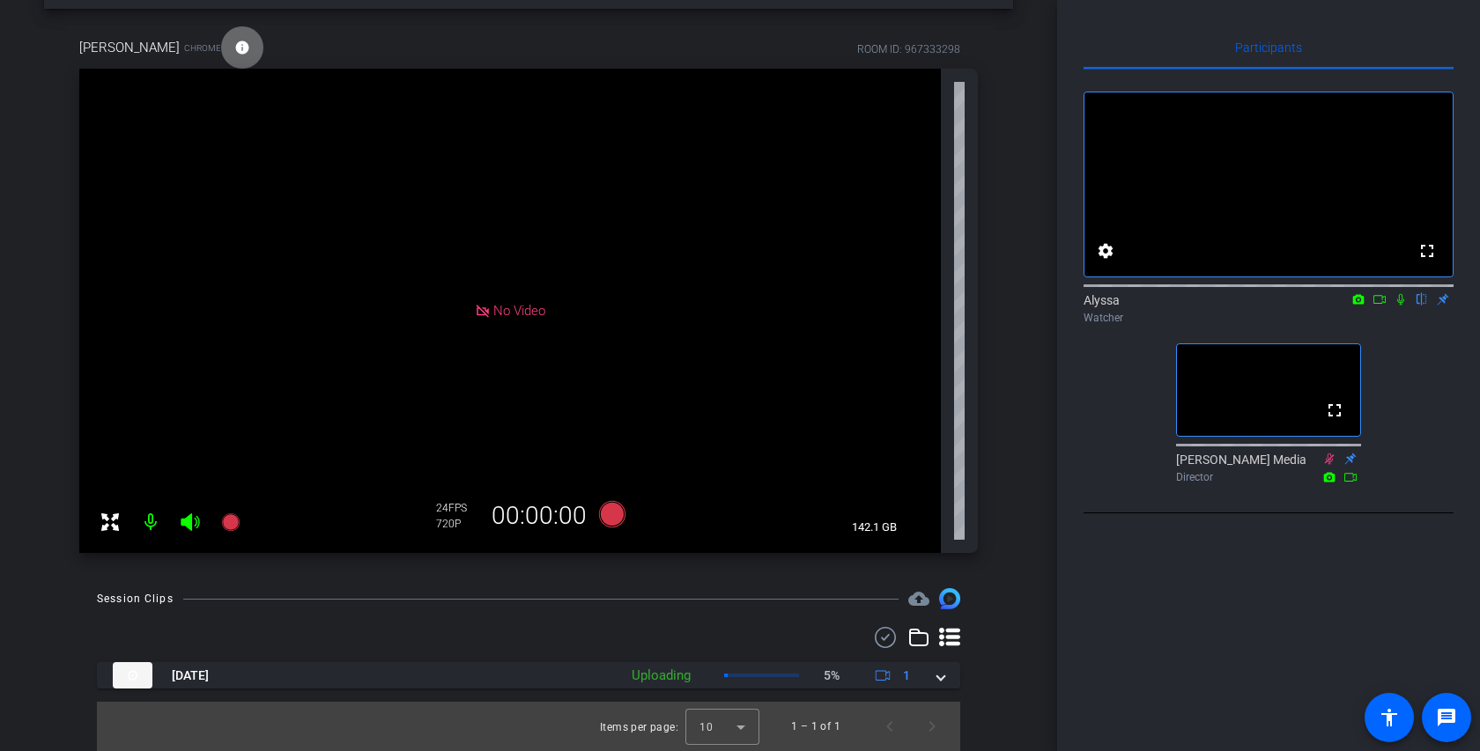
click at [234, 49] on mat-icon "info" at bounding box center [242, 48] width 16 height 16
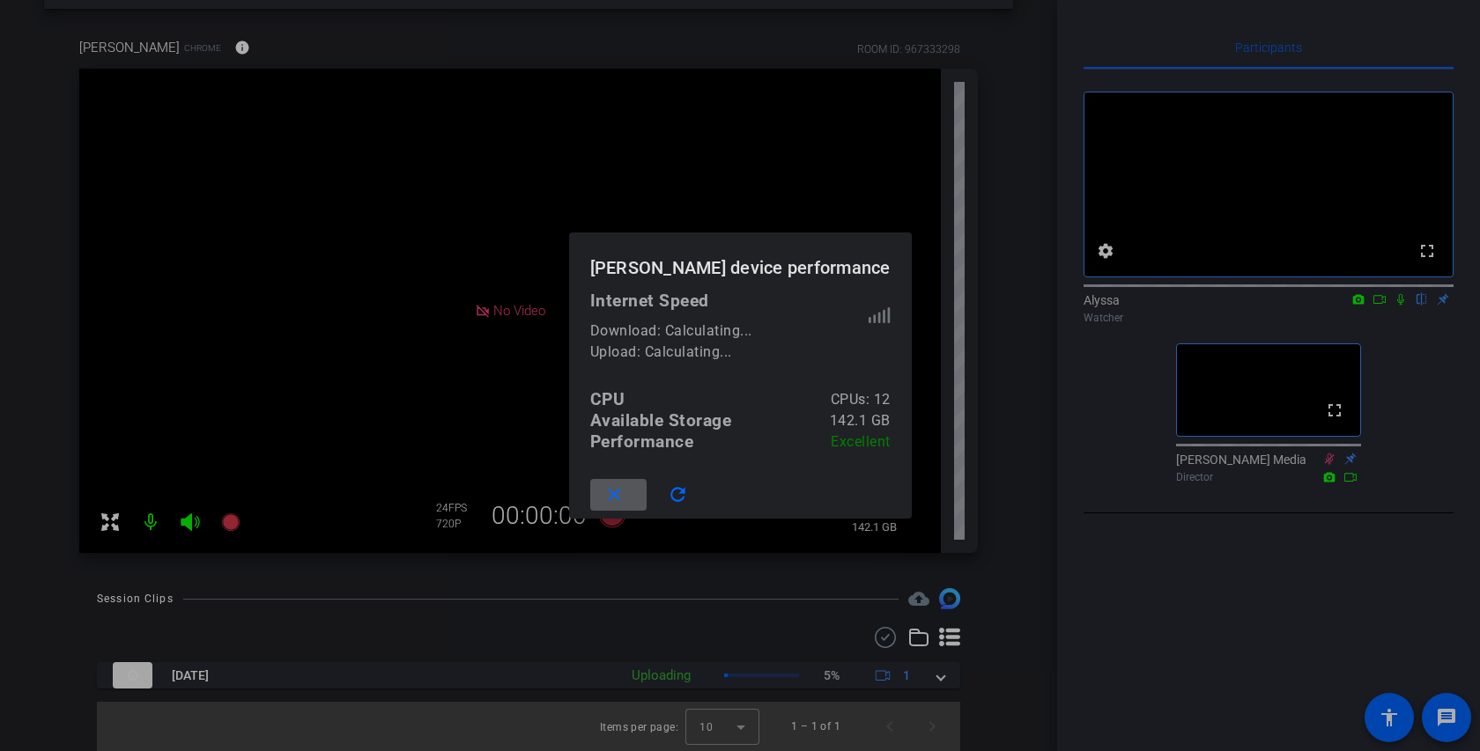
click at [645, 488] on span at bounding box center [618, 495] width 56 height 42
